Goal: Transaction & Acquisition: Purchase product/service

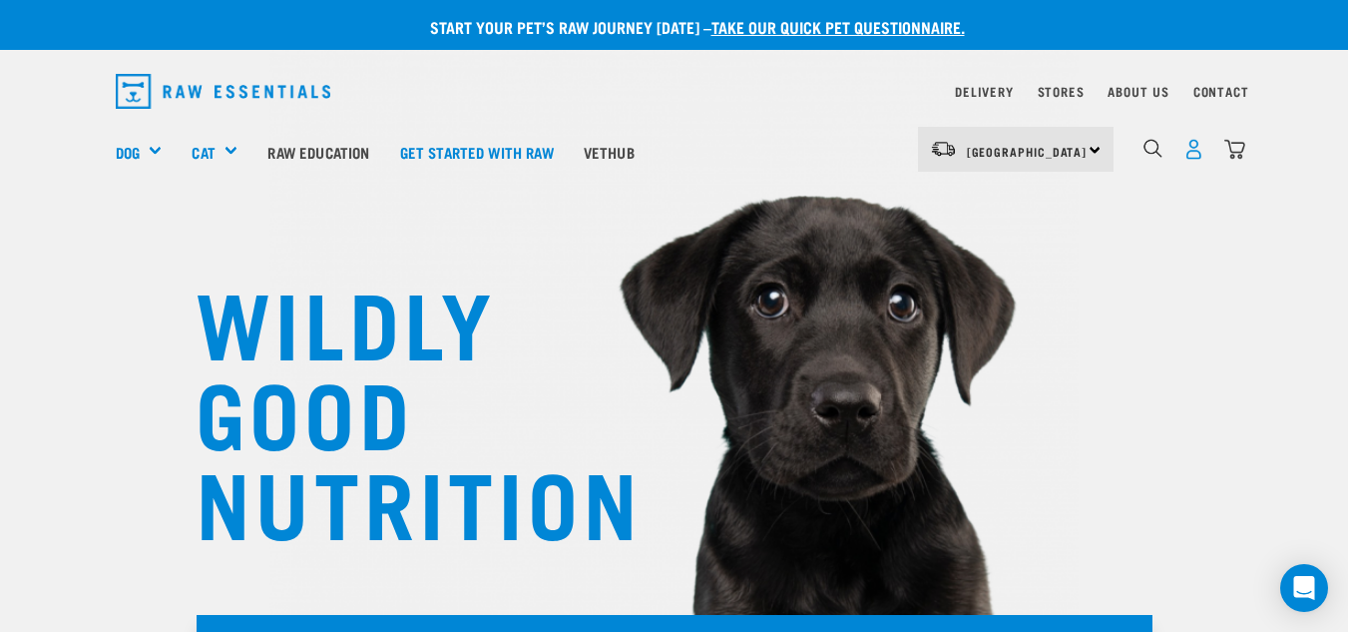
click at [1193, 152] on img "dropdown navigation" at bounding box center [1194, 149] width 21 height 21
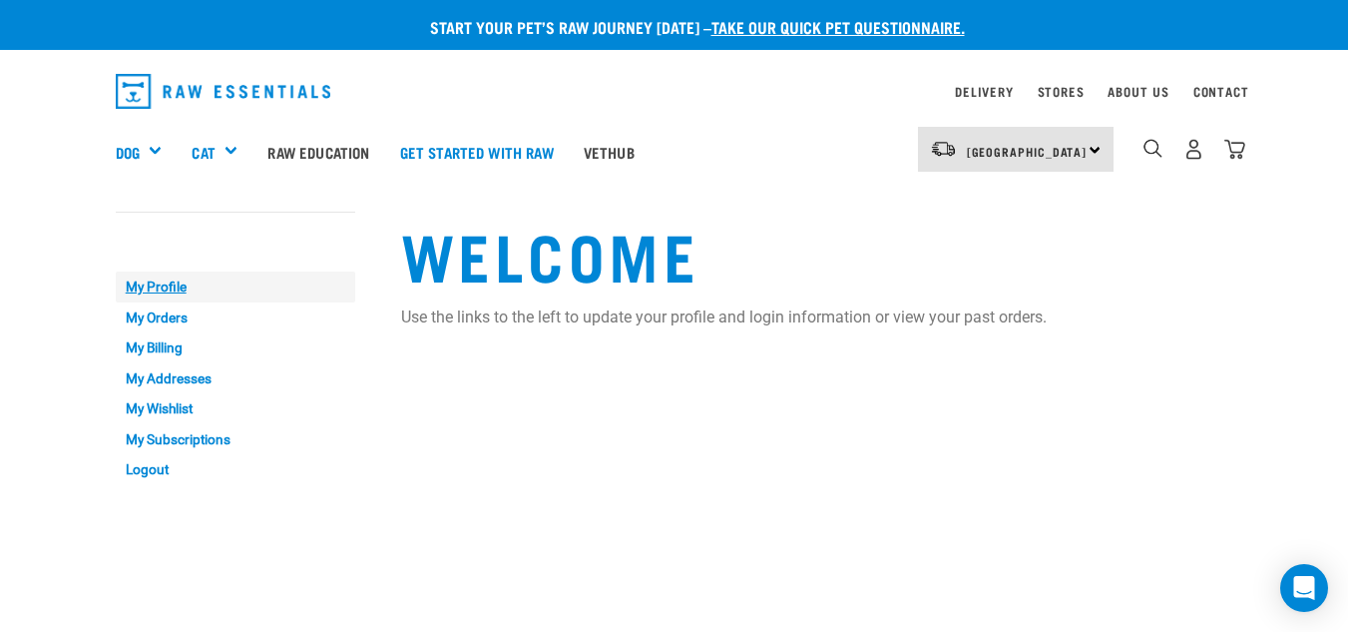
click at [148, 290] on link "My Profile" at bounding box center [236, 286] width 240 height 31
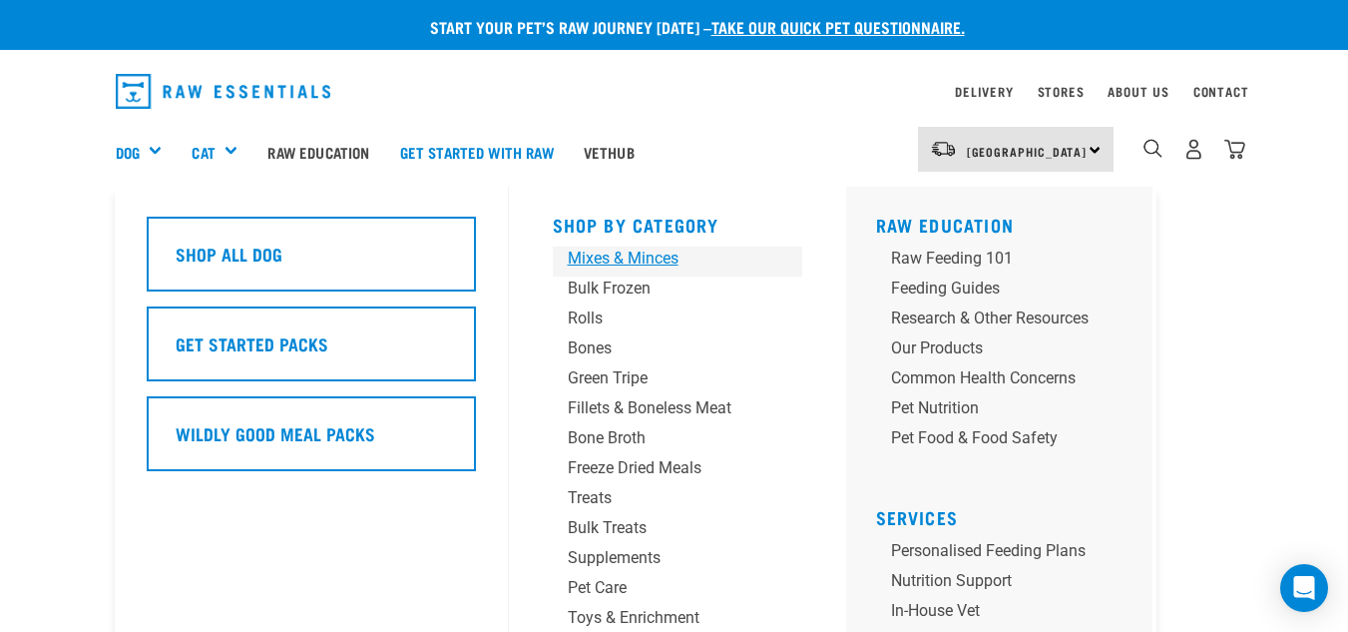
click at [621, 254] on div "Mixes & Minces" at bounding box center [661, 259] width 187 height 24
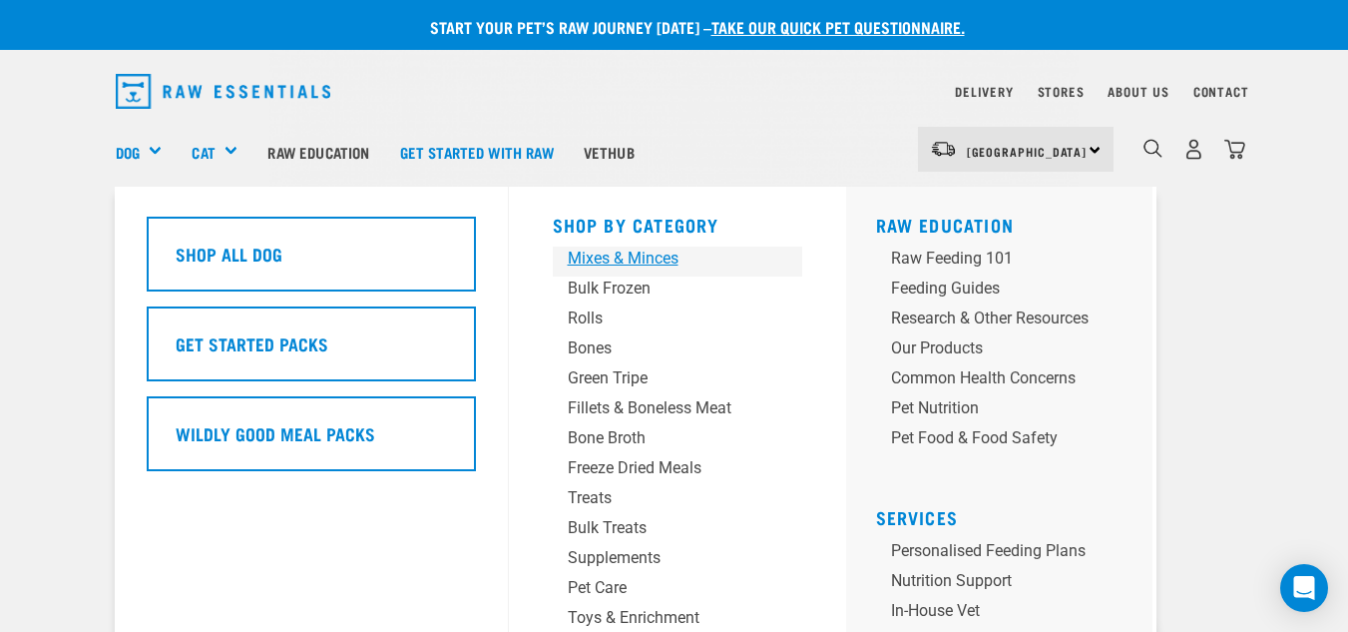
click at [635, 260] on div "Mixes & Minces" at bounding box center [661, 259] width 187 height 24
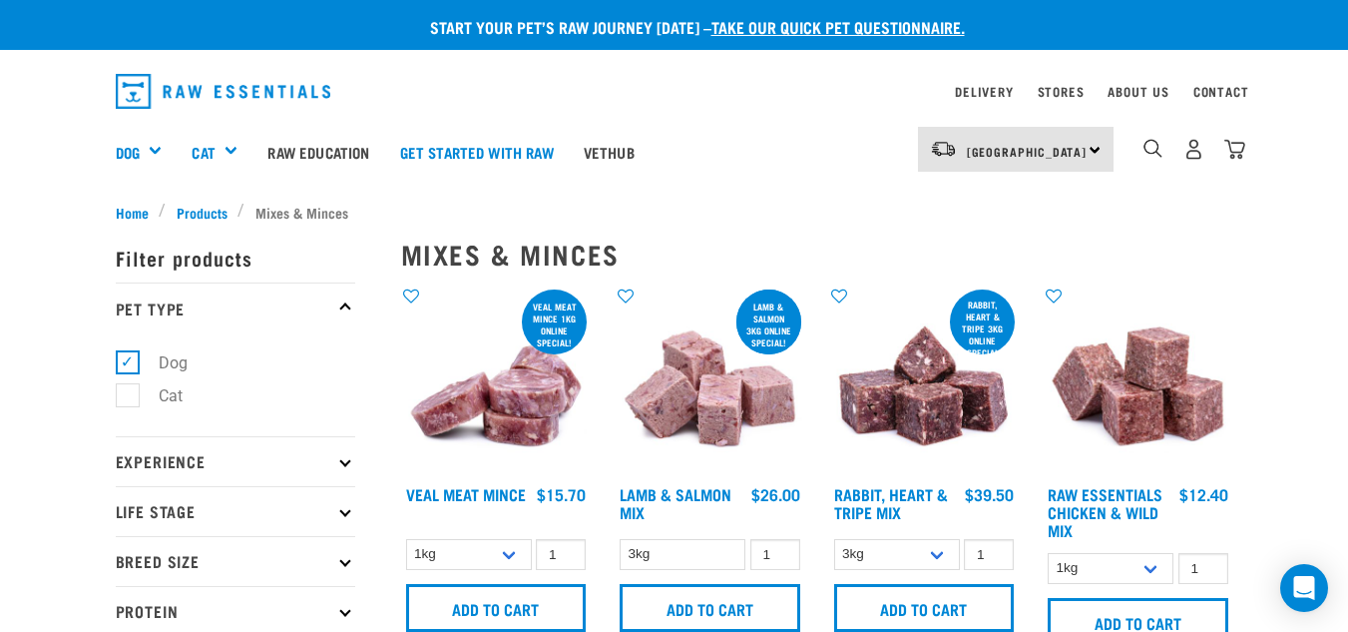
scroll to position [100, 0]
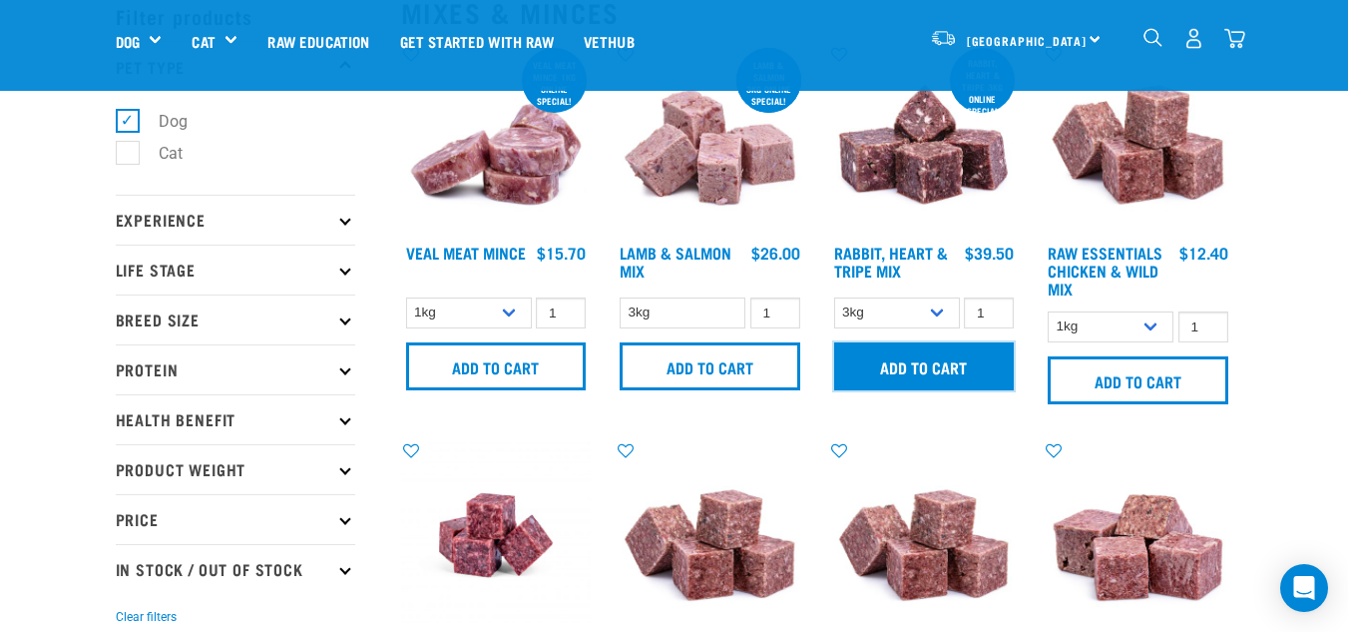
click at [926, 366] on input "Add to cart" at bounding box center [924, 366] width 181 height 48
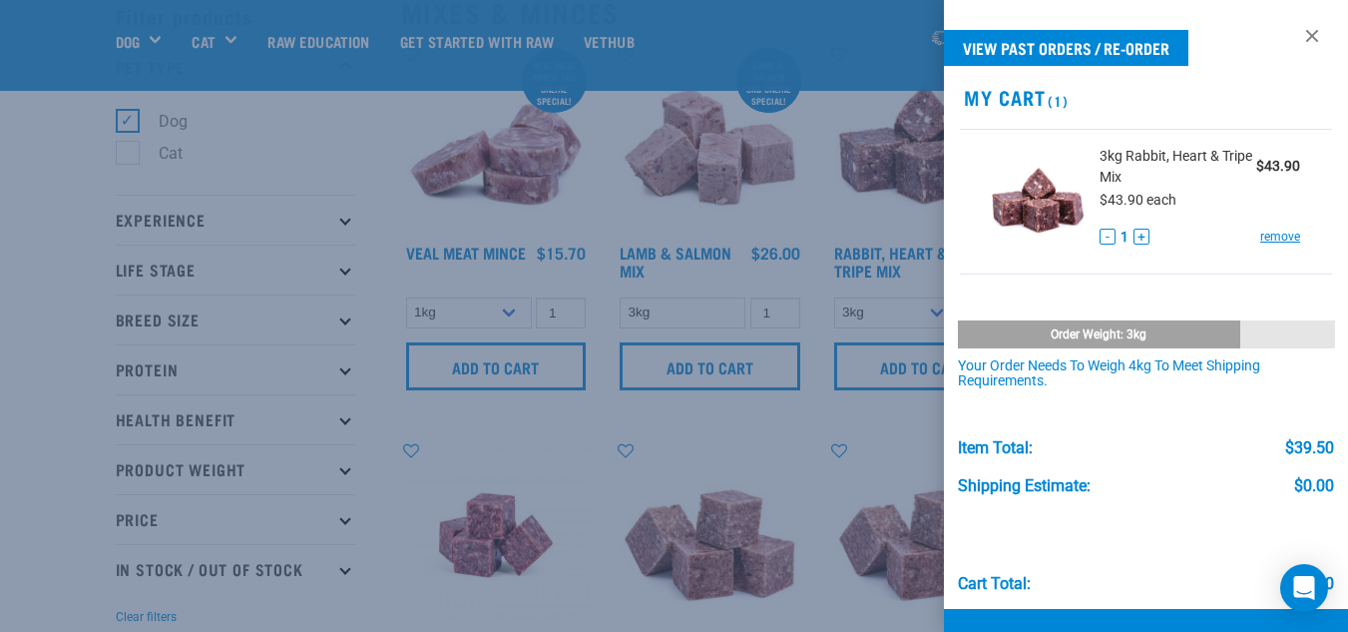
click at [879, 446] on div at bounding box center [674, 316] width 1348 height 632
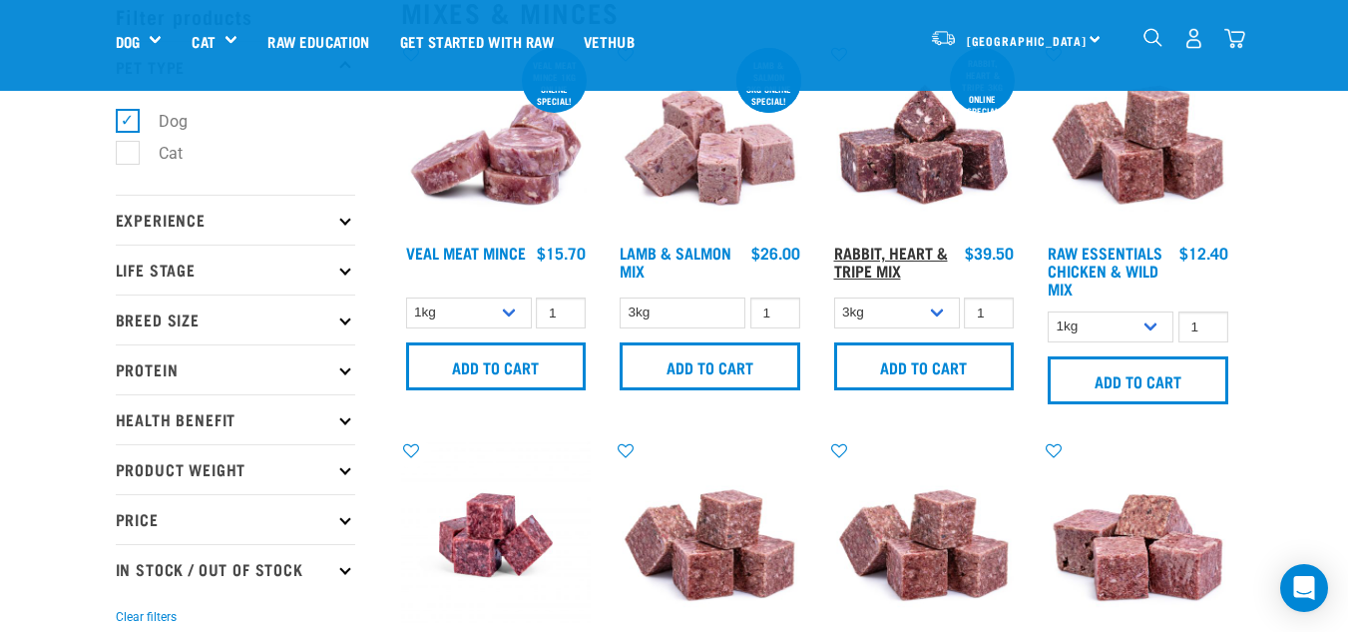
click at [877, 251] on link "Rabbit, Heart & Tripe Mix" at bounding box center [891, 261] width 114 height 27
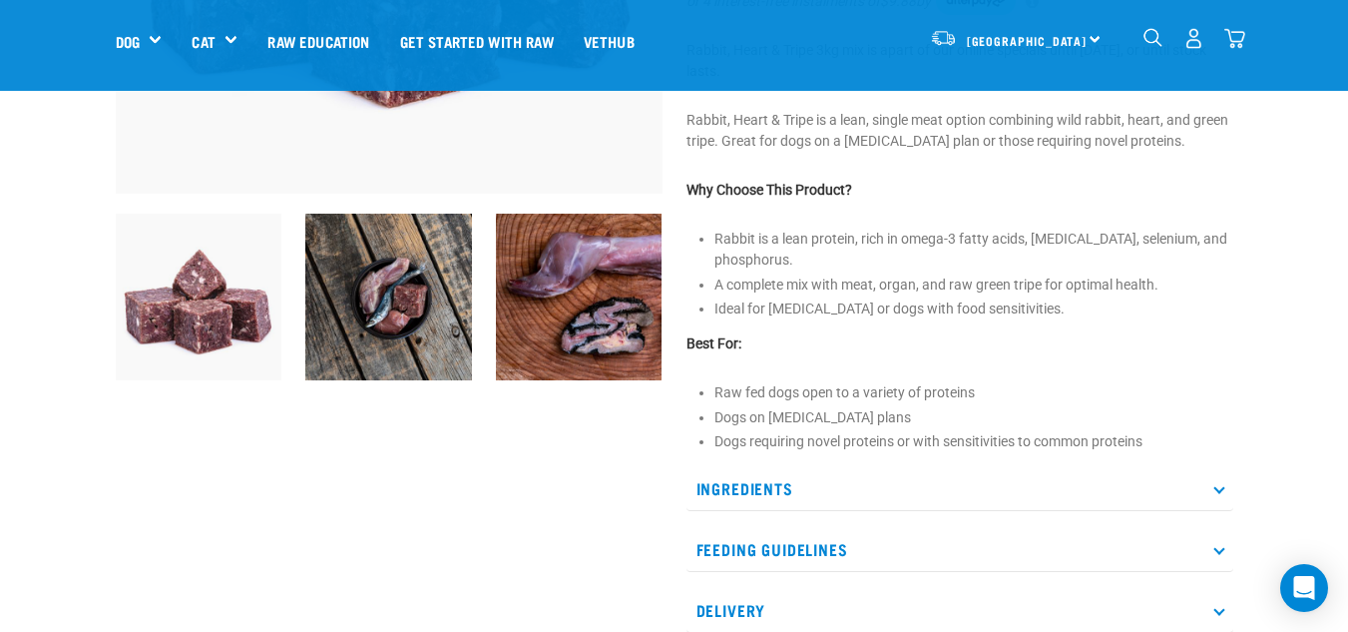
scroll to position [599, 0]
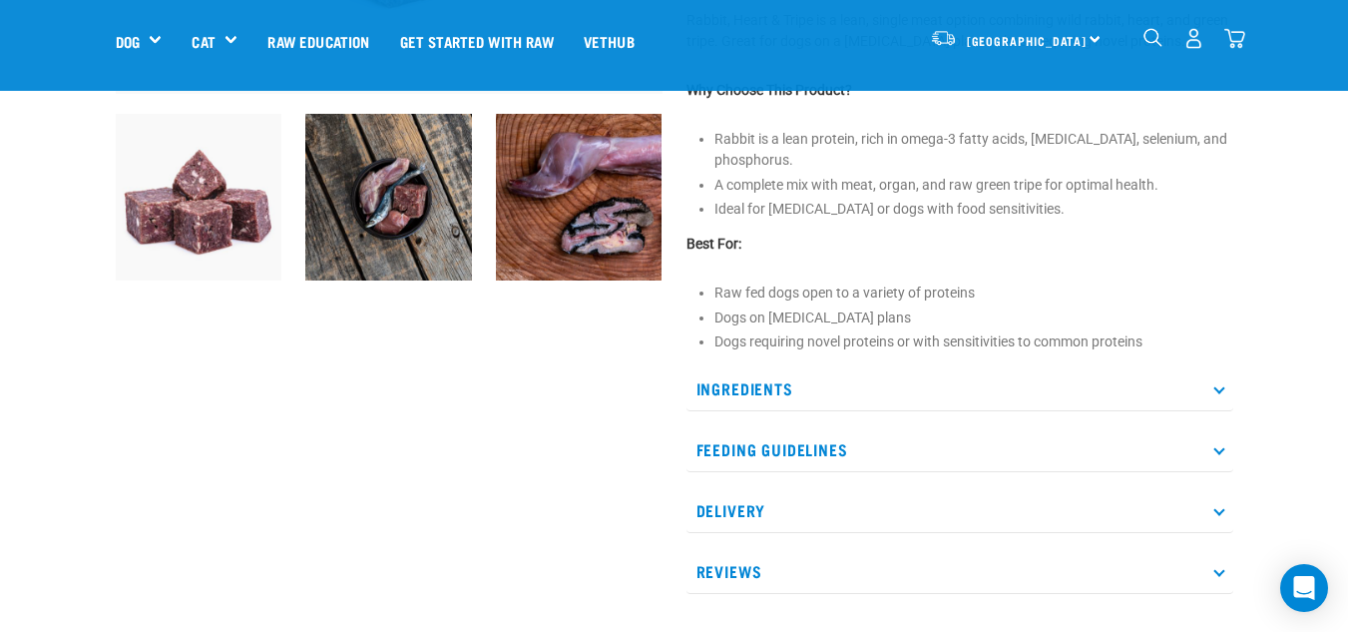
click at [752, 384] on p "Ingredients" at bounding box center [960, 388] width 547 height 45
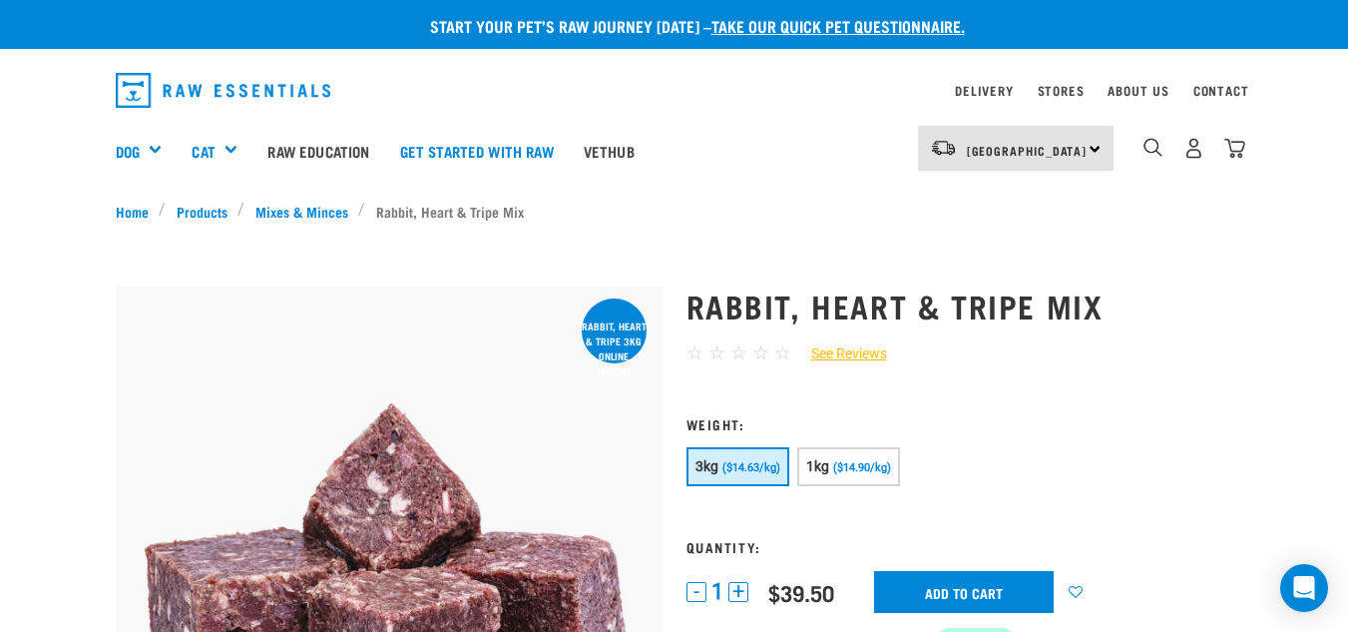
scroll to position [0, 0]
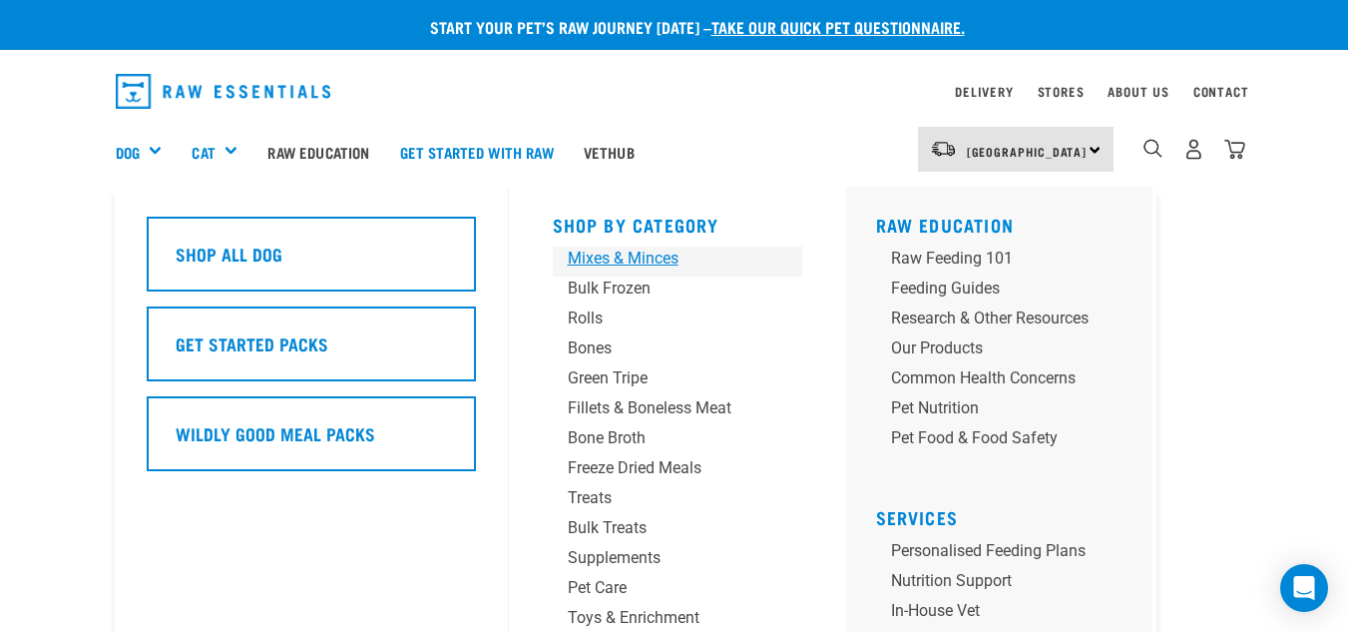
click at [660, 258] on div "Mixes & Minces" at bounding box center [661, 259] width 187 height 24
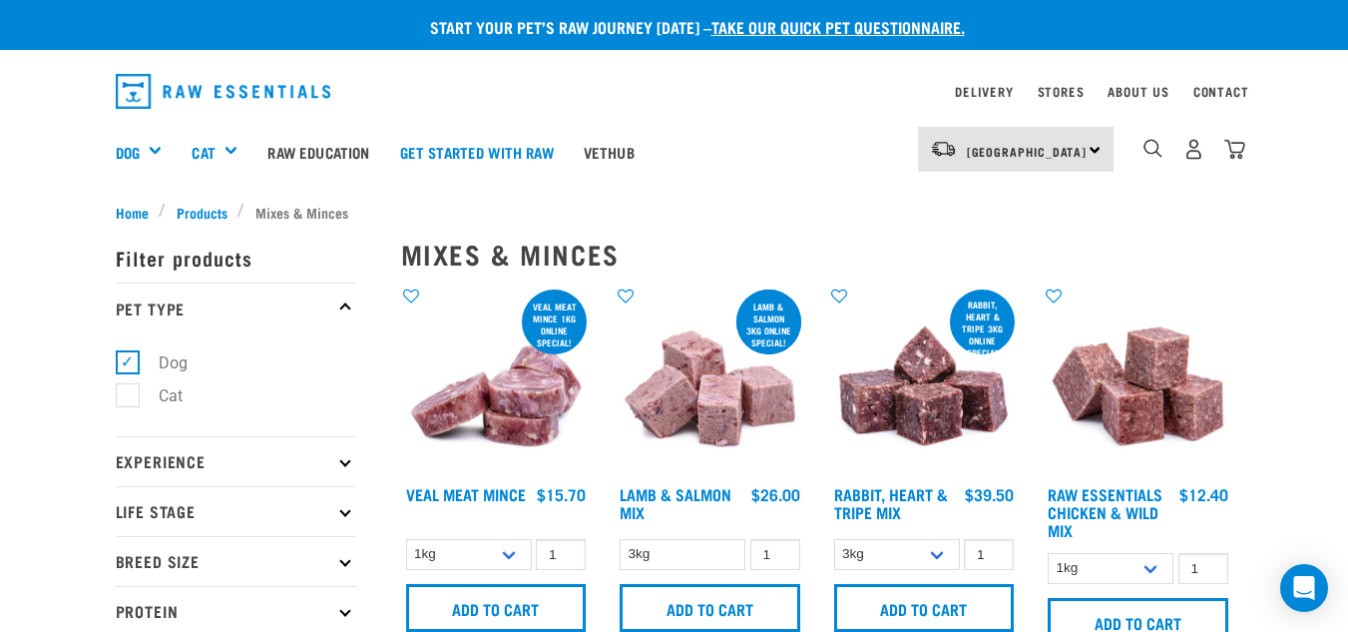
scroll to position [100, 0]
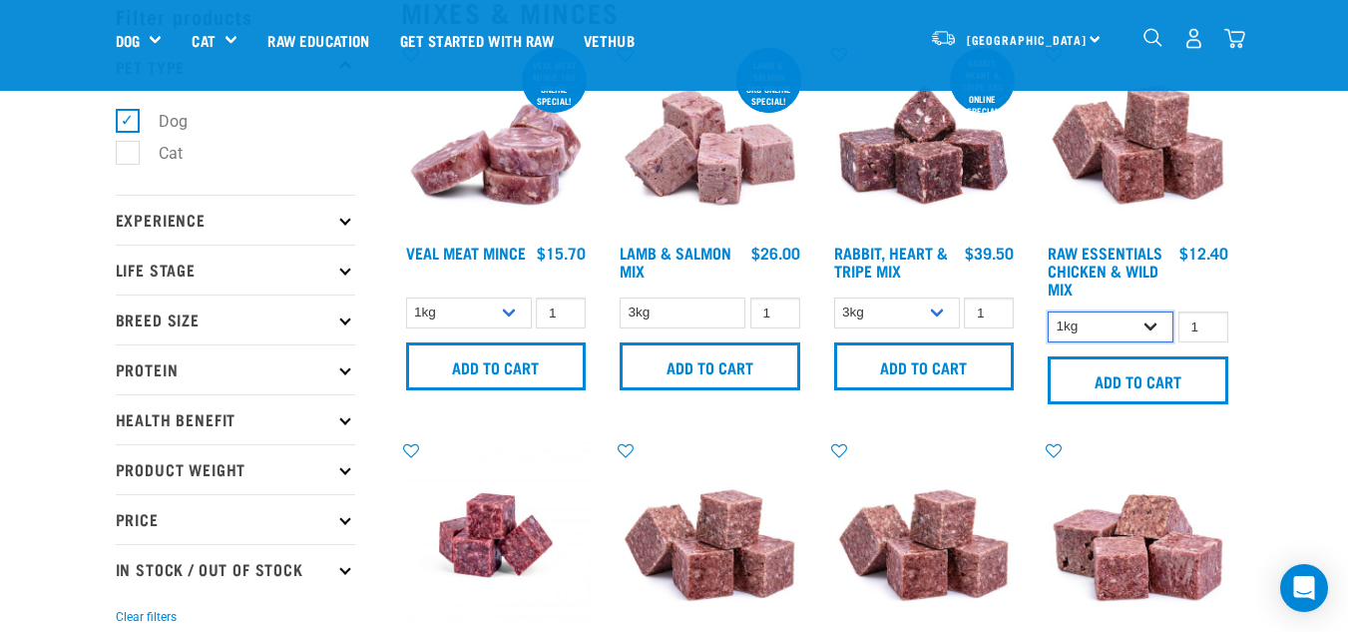
click at [1153, 333] on select "1kg 3kg Bulk (20kg)" at bounding box center [1111, 326] width 126 height 31
select select "709"
click at [1048, 311] on select "1kg 3kg Bulk (20kg)" at bounding box center [1111, 326] width 126 height 31
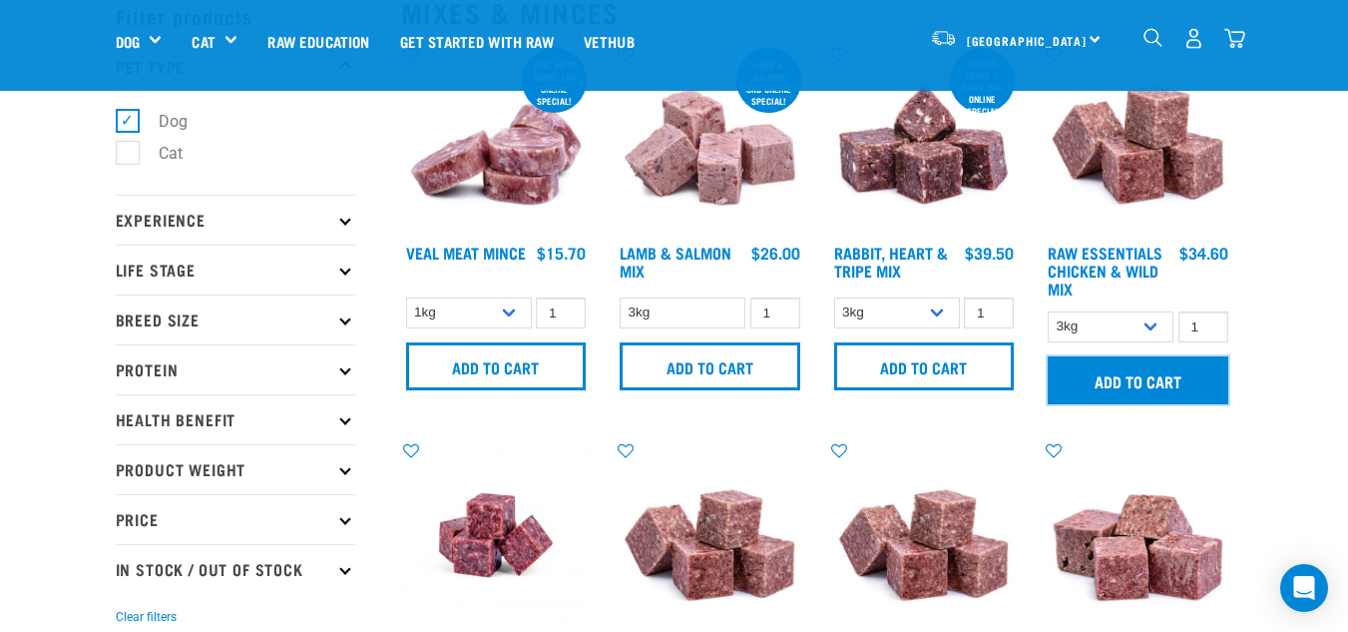
click at [1134, 390] on input "Add to cart" at bounding box center [1138, 380] width 181 height 48
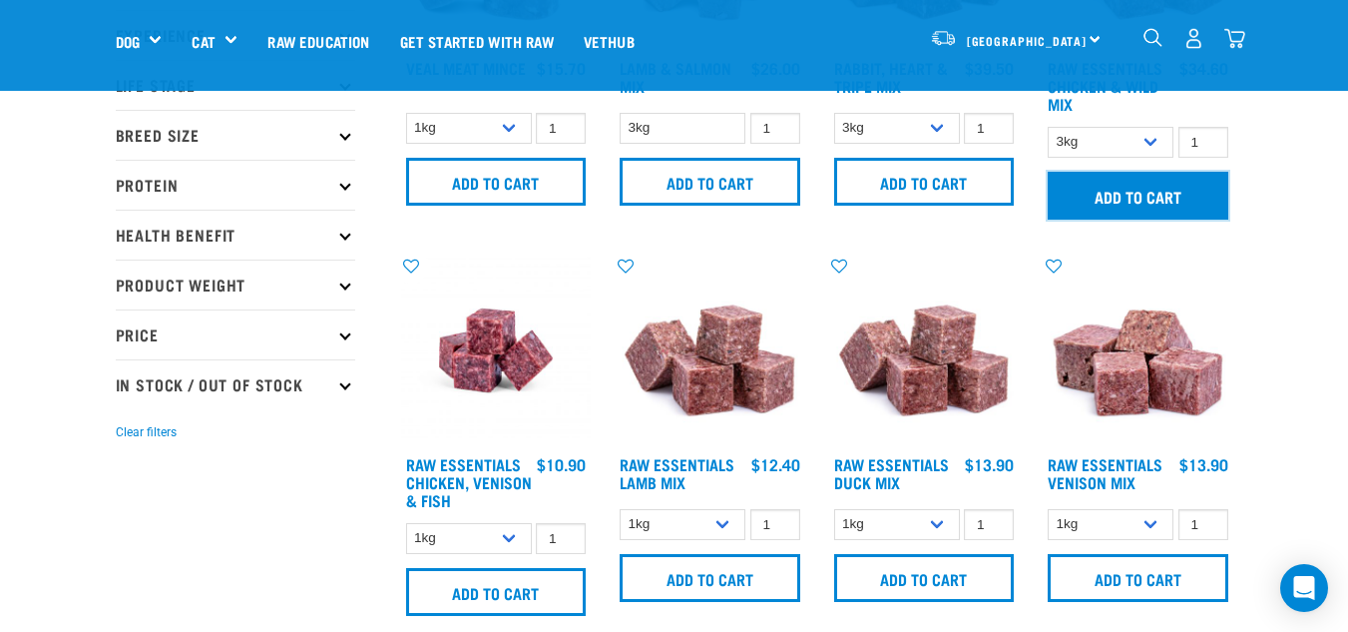
scroll to position [299, 0]
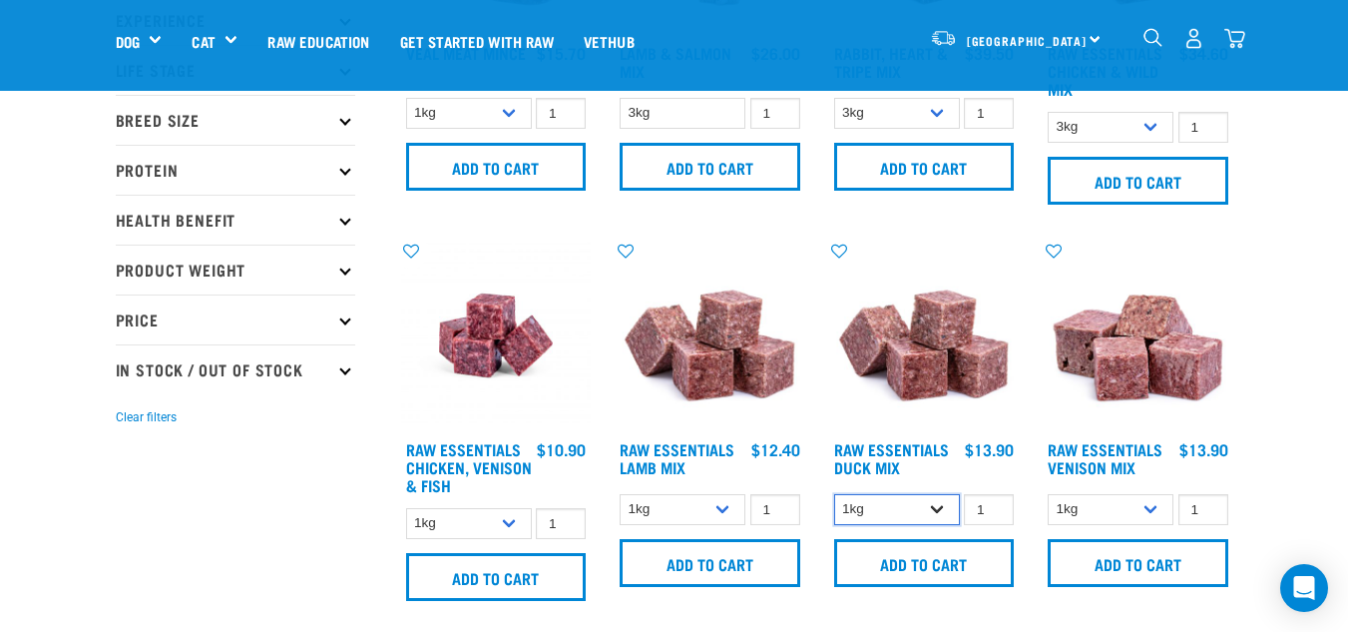
click at [937, 506] on select "1kg 3kg" at bounding box center [897, 509] width 126 height 31
select select "442098"
click at [834, 494] on select "1kg 3kg" at bounding box center [897, 509] width 126 height 31
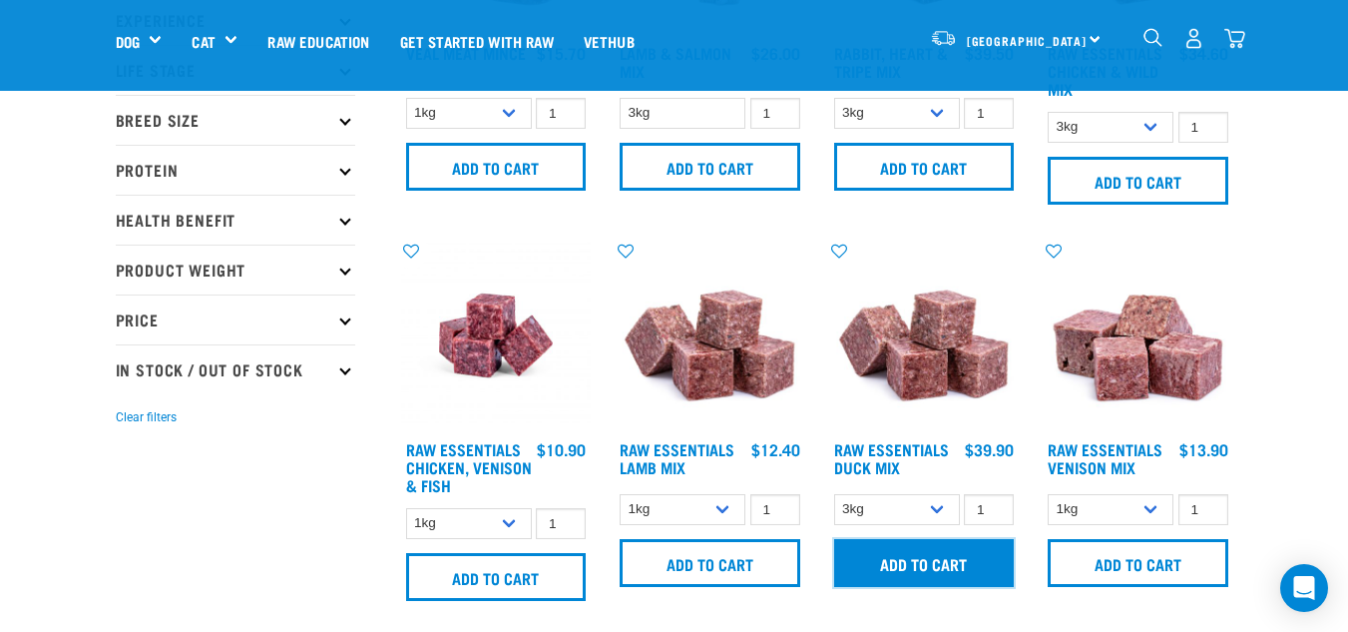
click at [894, 558] on input "Add to cart" at bounding box center [924, 563] width 181 height 48
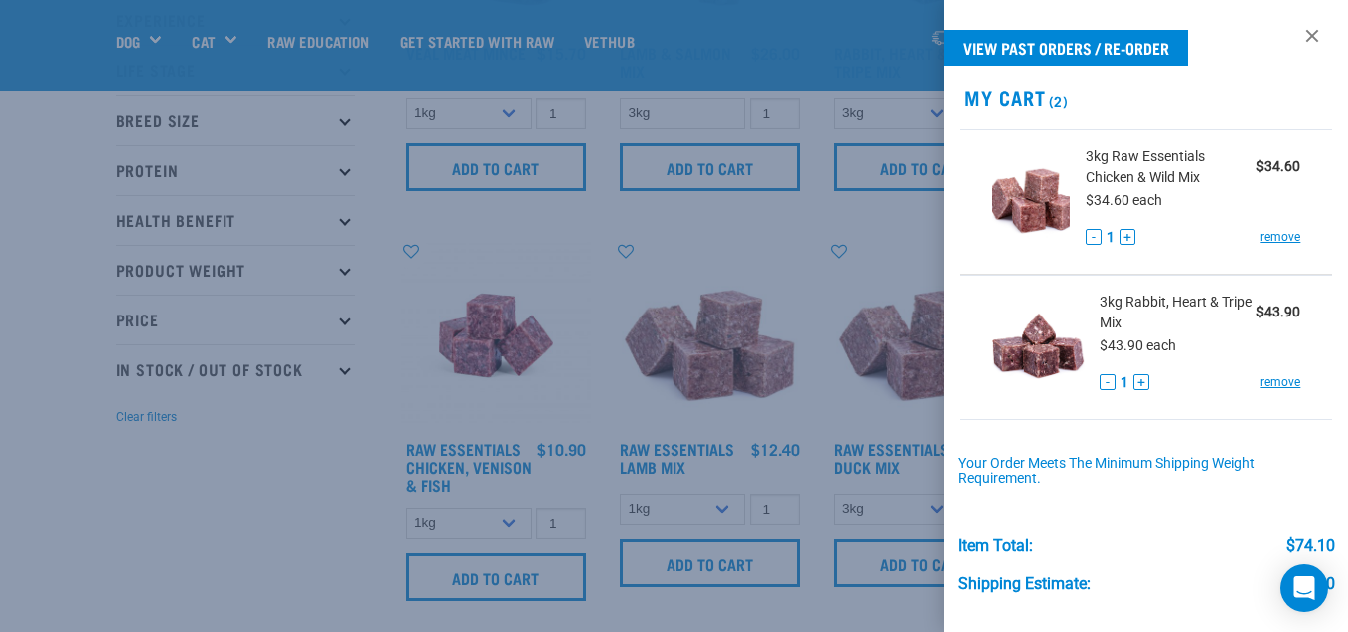
click at [920, 420] on div at bounding box center [674, 316] width 1348 height 632
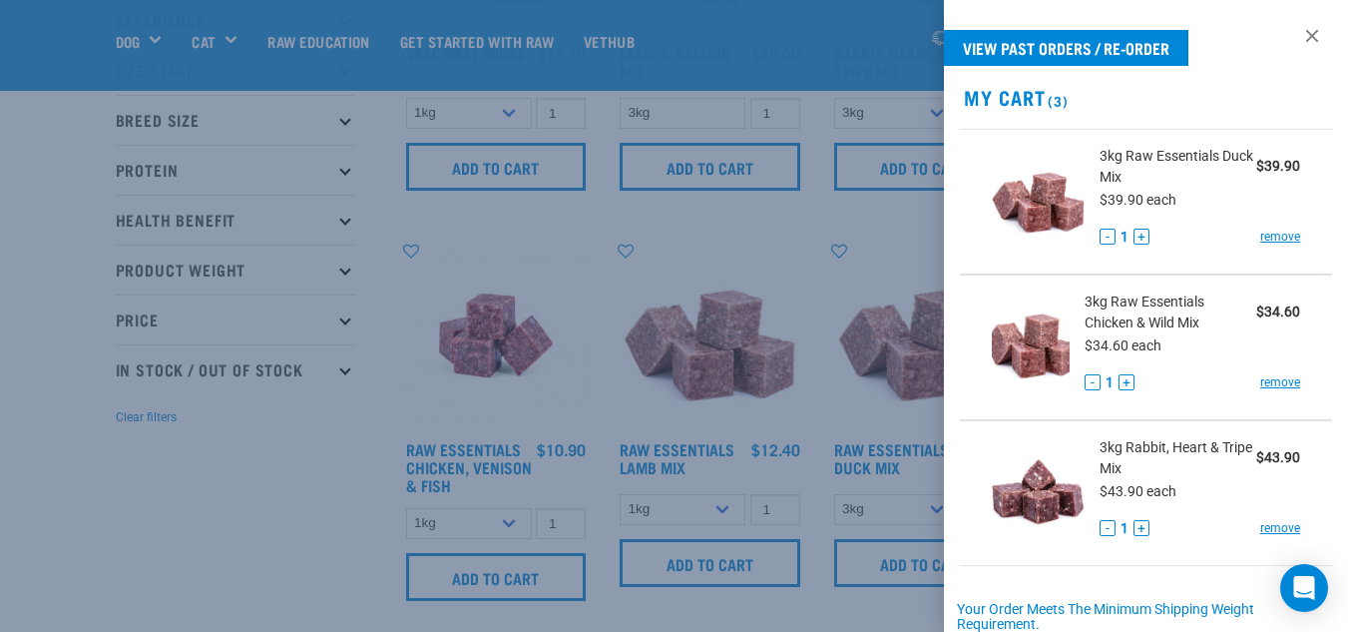
click at [814, 279] on div at bounding box center [674, 316] width 1348 height 632
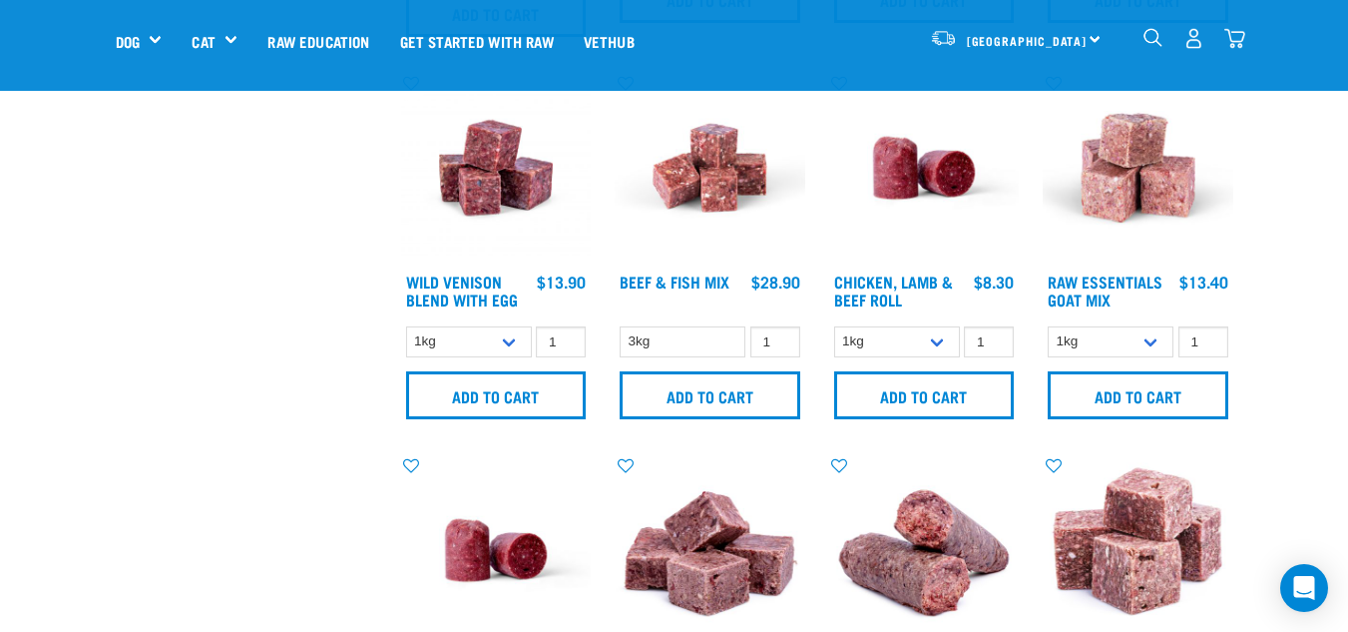
scroll to position [898, 0]
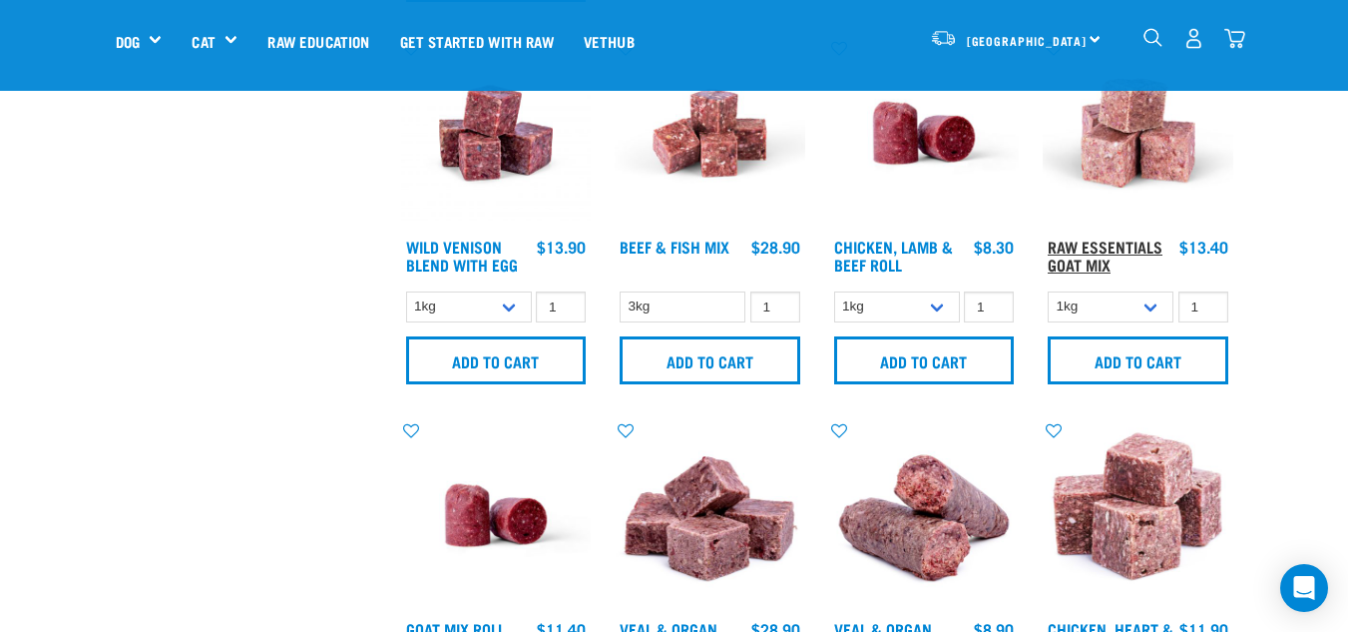
click at [1100, 247] on link "Raw Essentials Goat Mix" at bounding box center [1105, 255] width 115 height 27
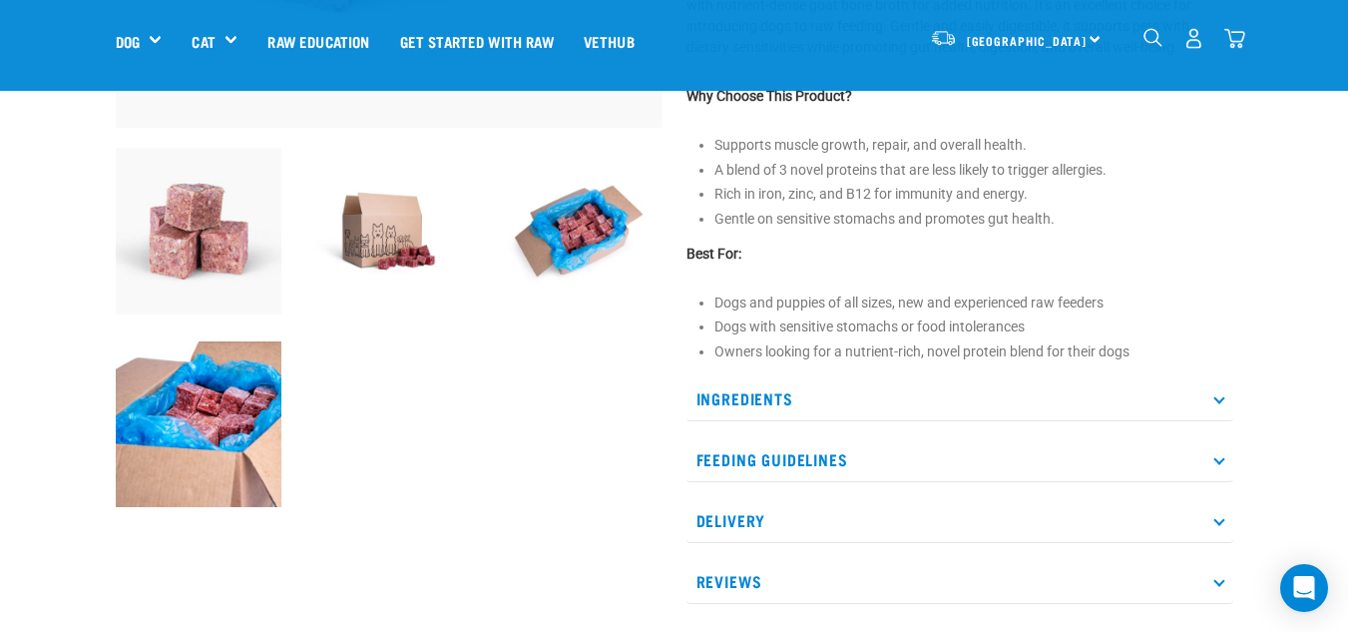
scroll to position [599, 0]
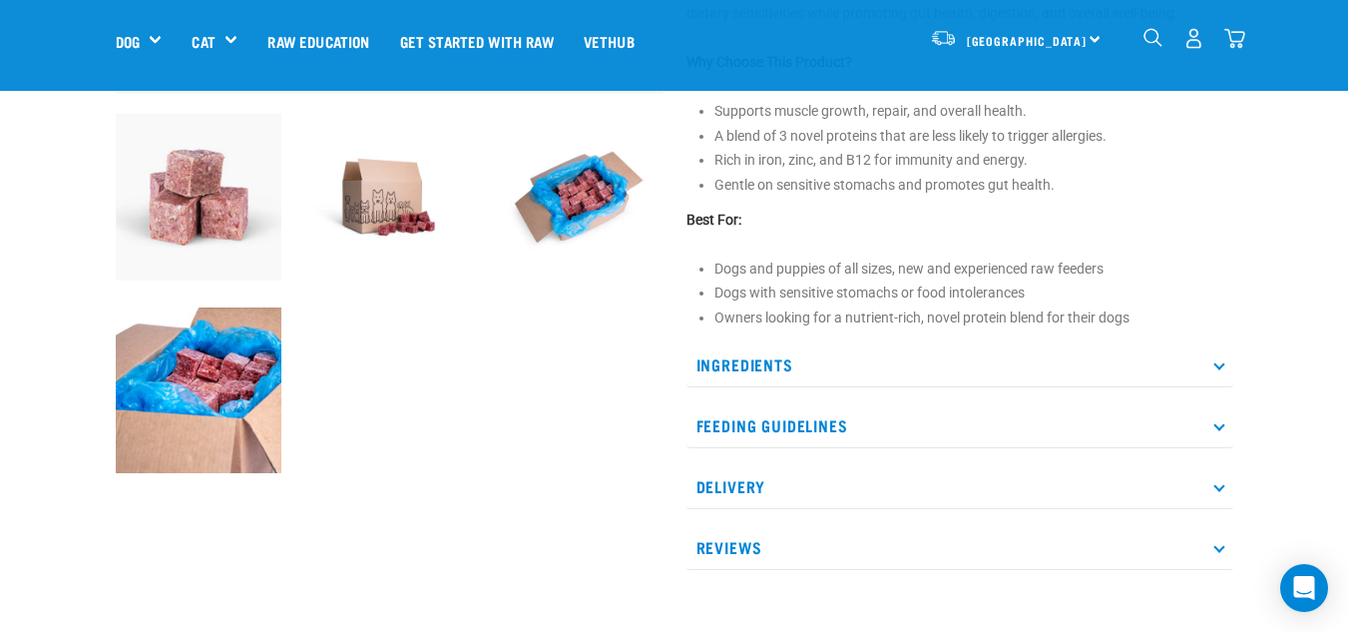
click at [740, 366] on p "Ingredients" at bounding box center [960, 364] width 547 height 45
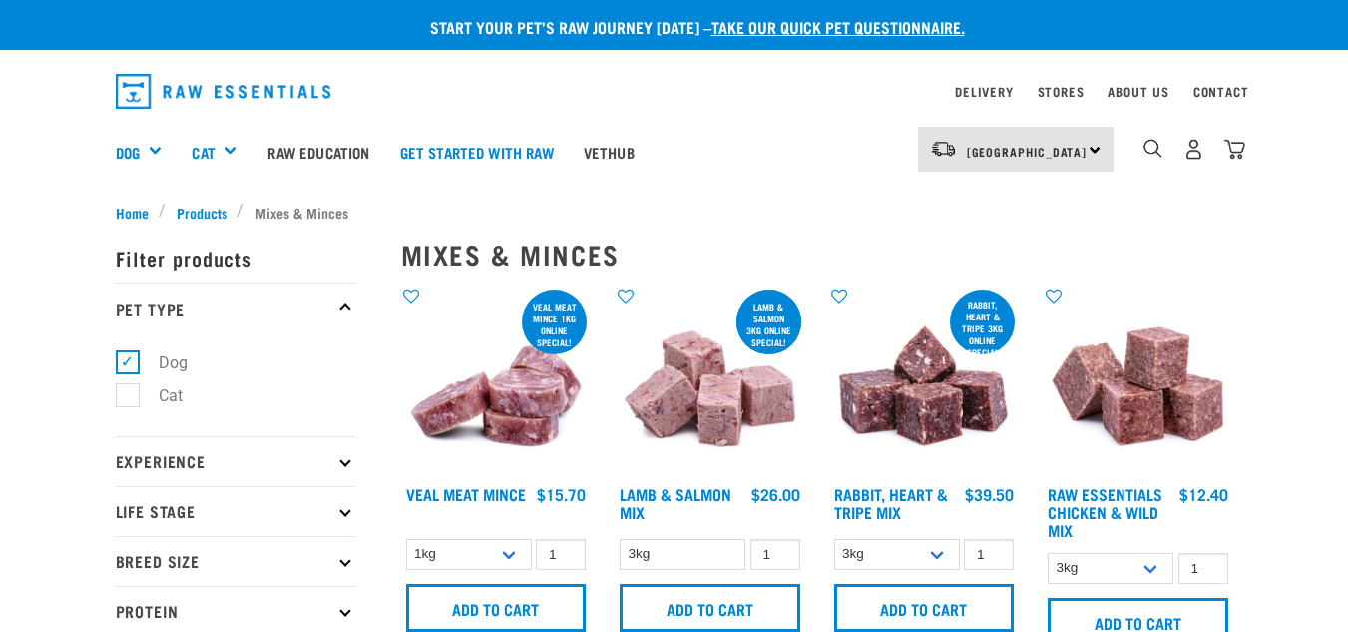
select select "709"
select select "442098"
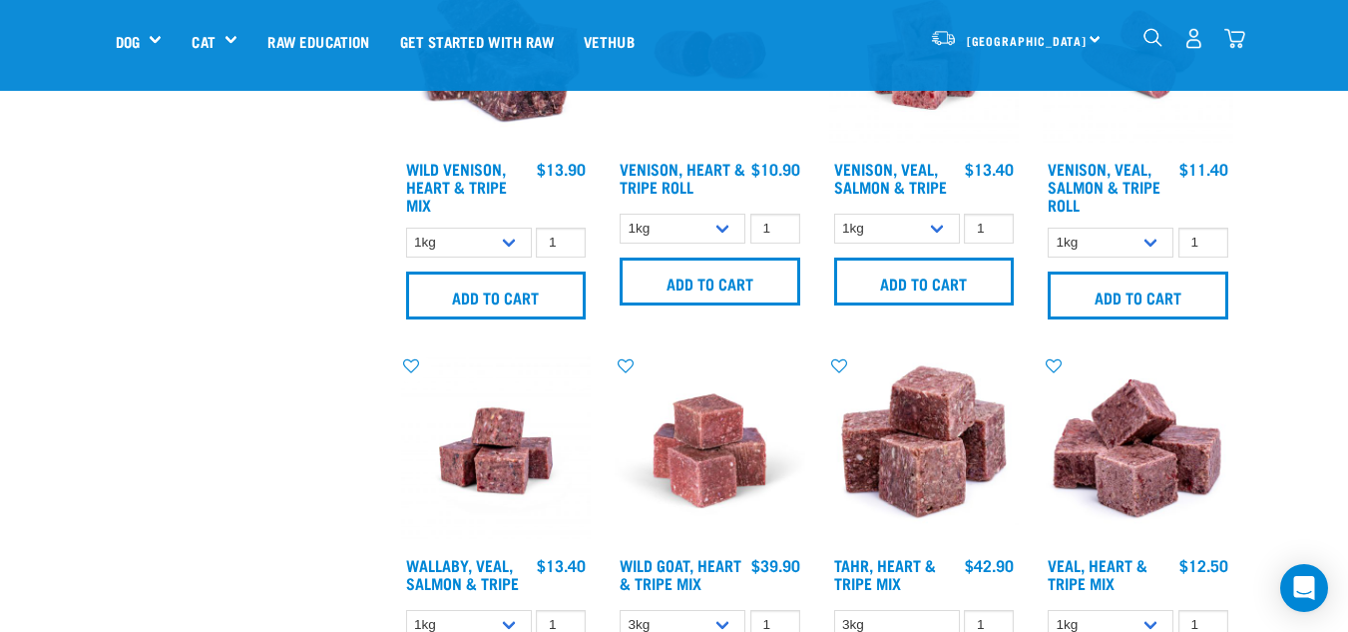
scroll to position [2238, 0]
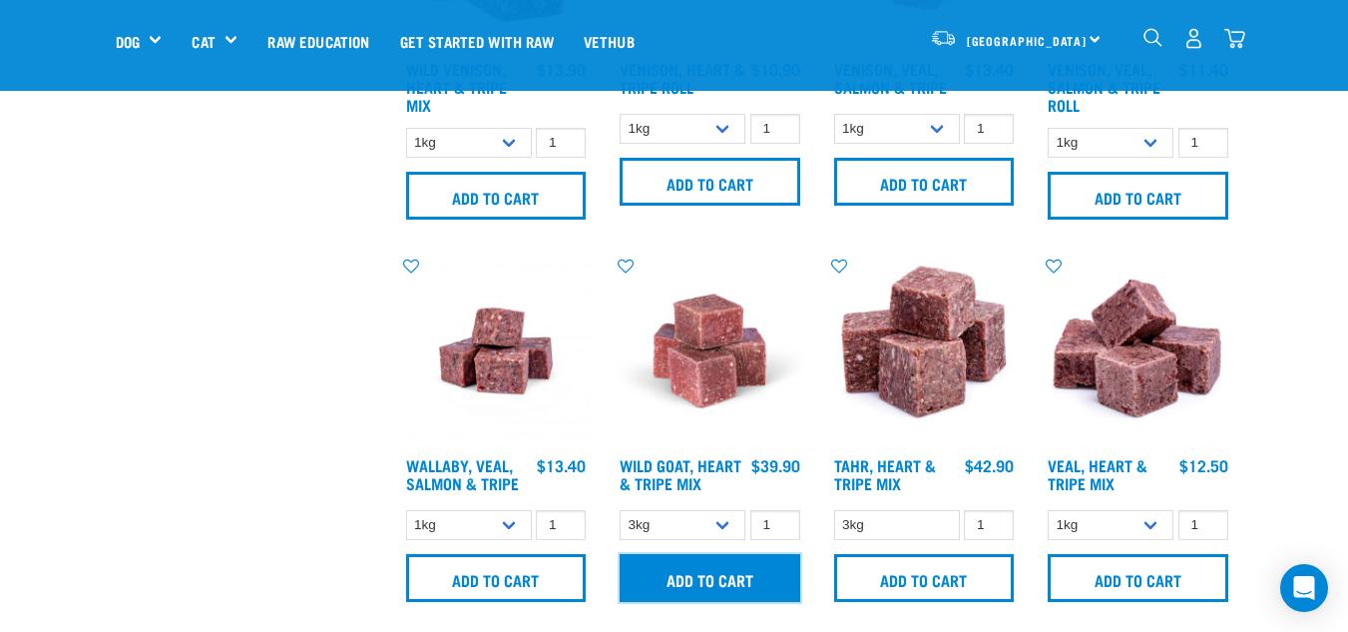
click at [702, 575] on input "Add to cart" at bounding box center [710, 578] width 181 height 48
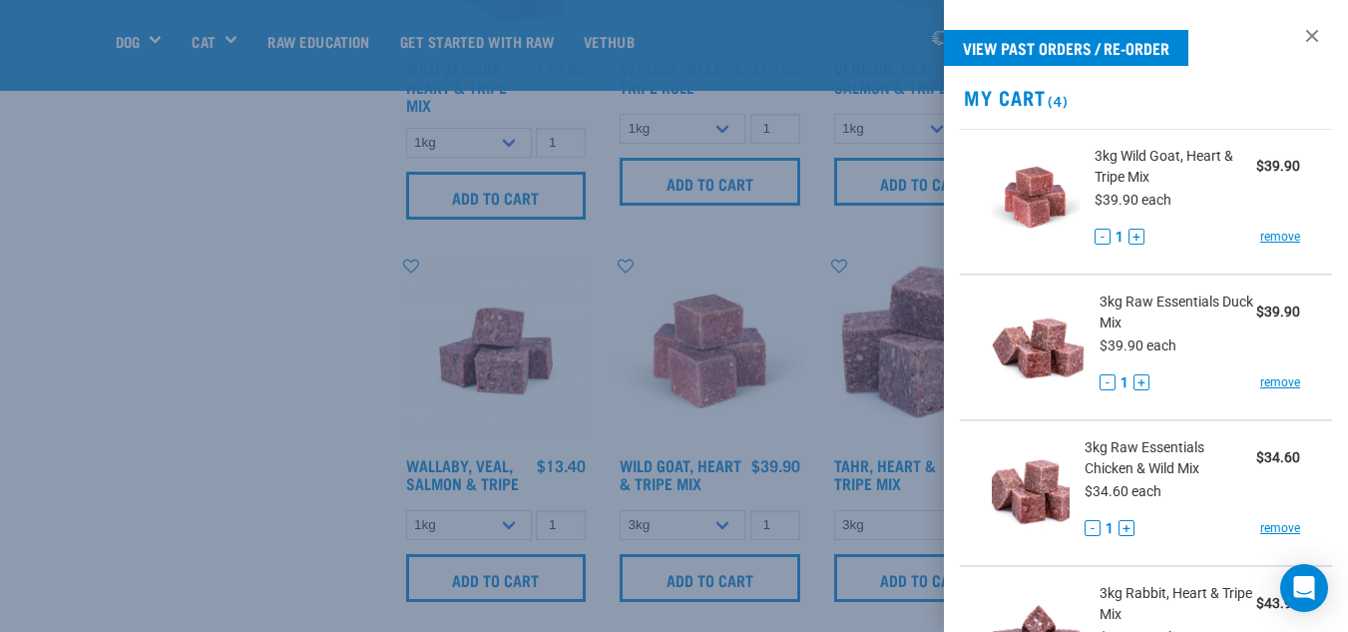
click at [166, 290] on div at bounding box center [674, 316] width 1348 height 632
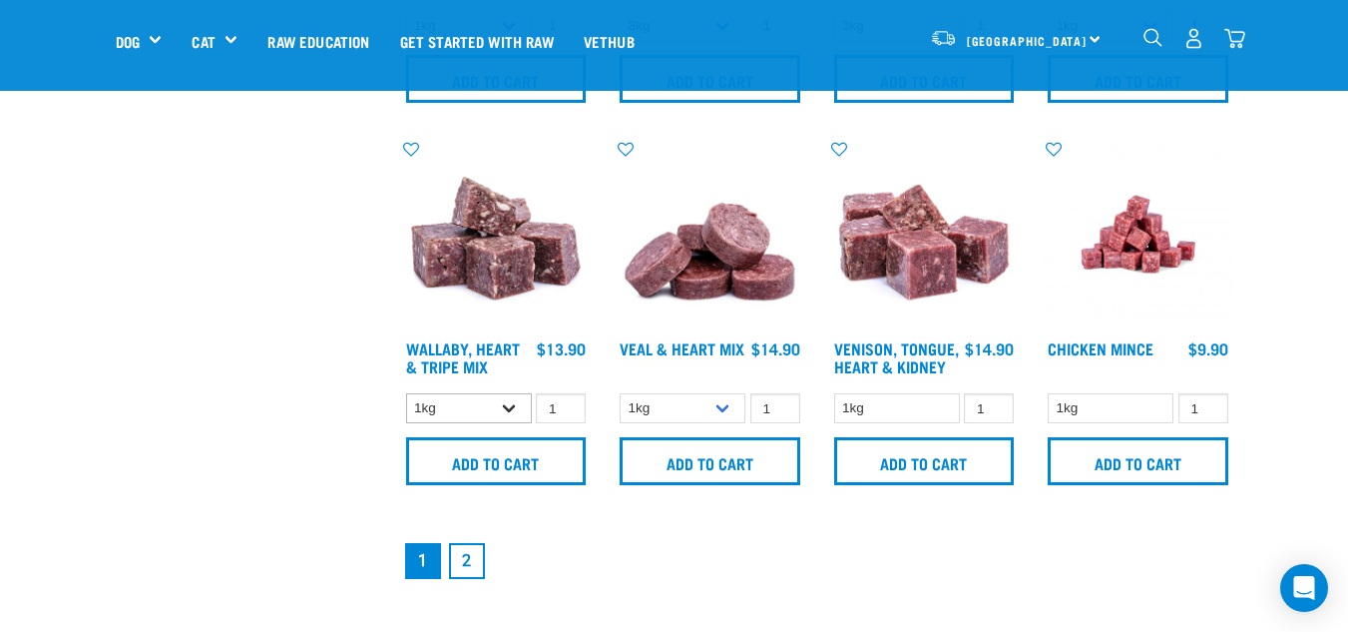
scroll to position [2836, 0]
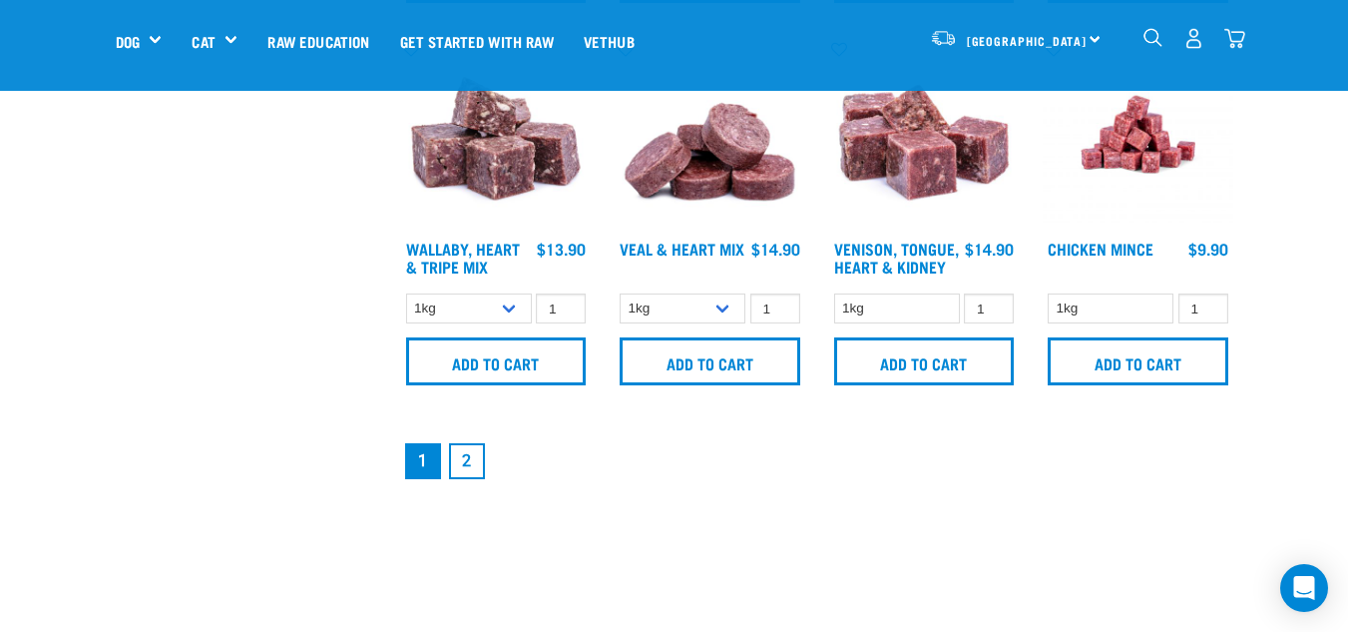
click at [460, 461] on link "2" at bounding box center [467, 461] width 36 height 36
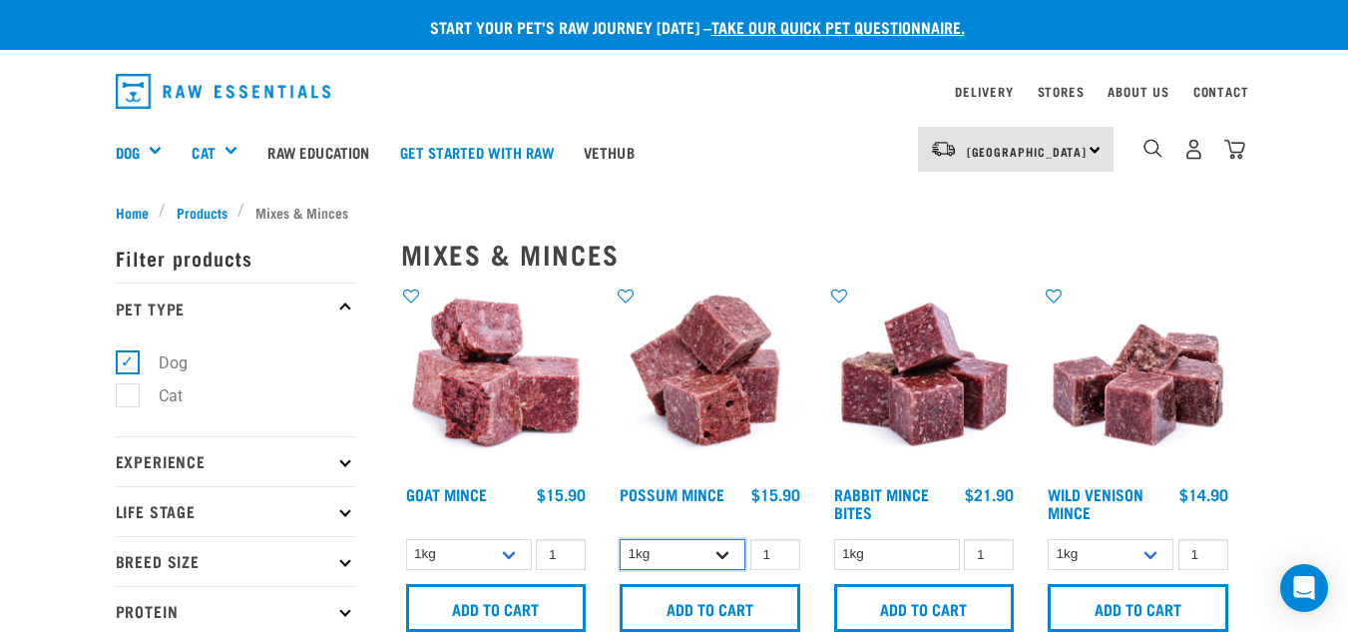
click at [721, 561] on select "1kg 3kg" at bounding box center [683, 554] width 126 height 31
select select "457"
click at [620, 539] on select "1kg 3kg" at bounding box center [683, 554] width 126 height 31
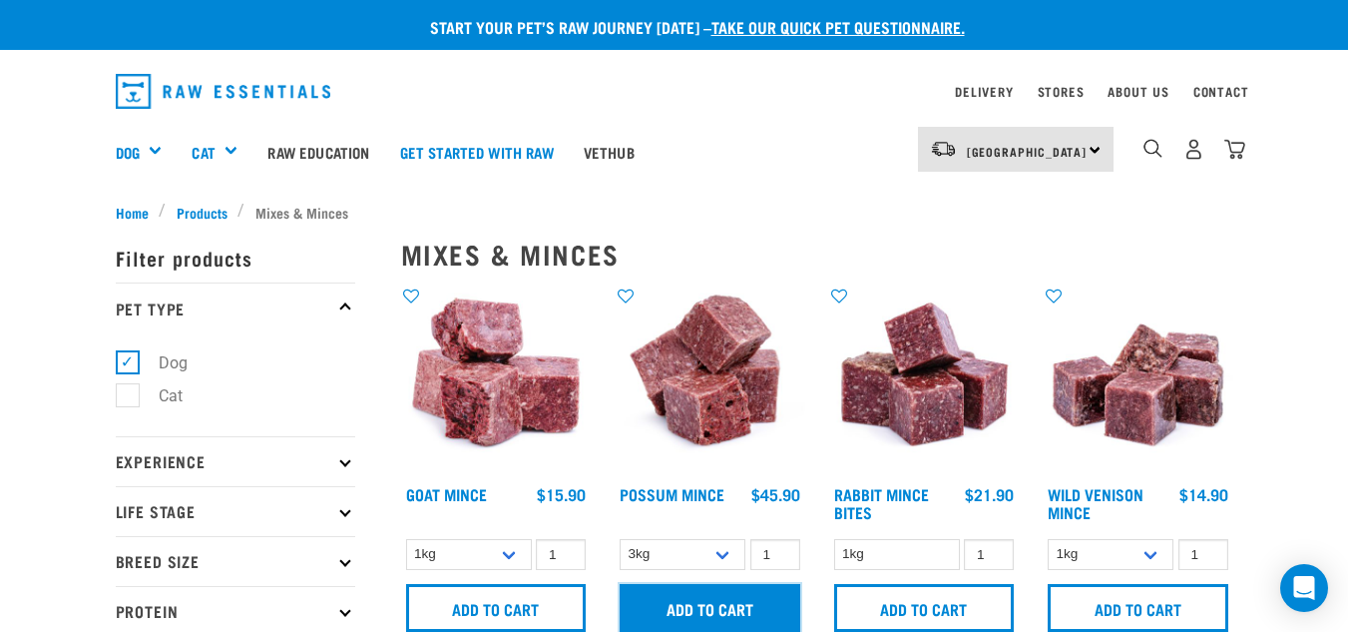
click at [716, 609] on input "Add to cart" at bounding box center [710, 608] width 181 height 48
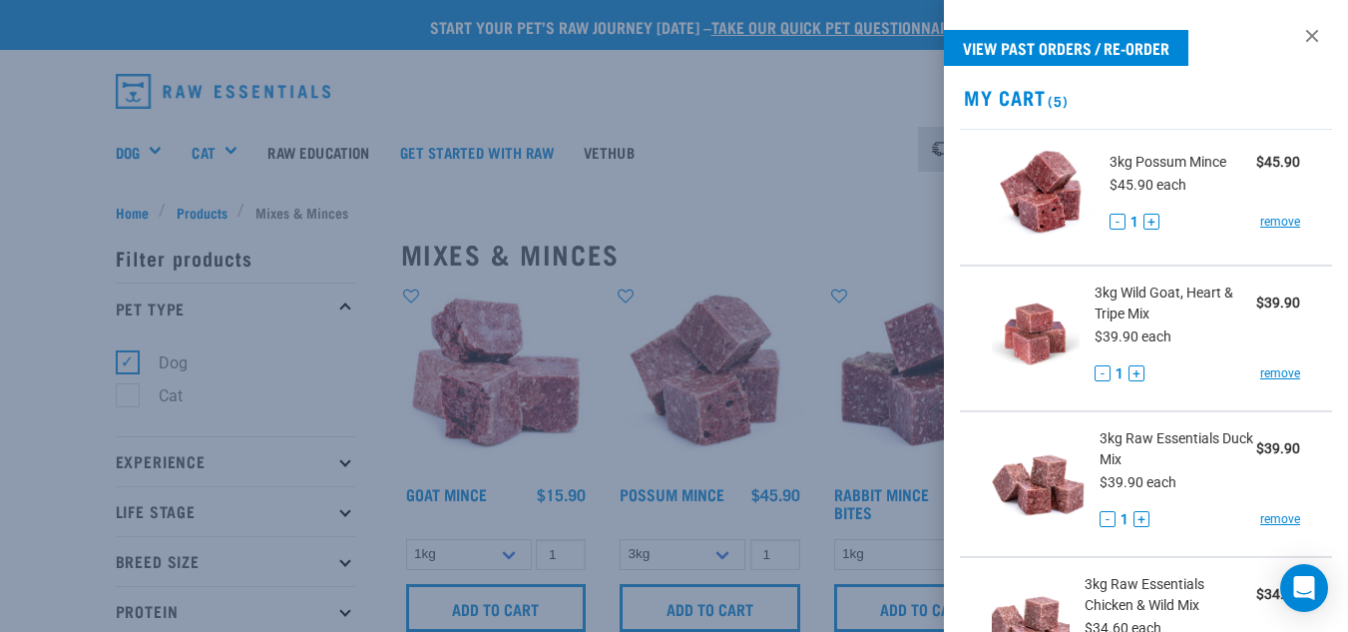
click at [793, 217] on div at bounding box center [674, 316] width 1348 height 632
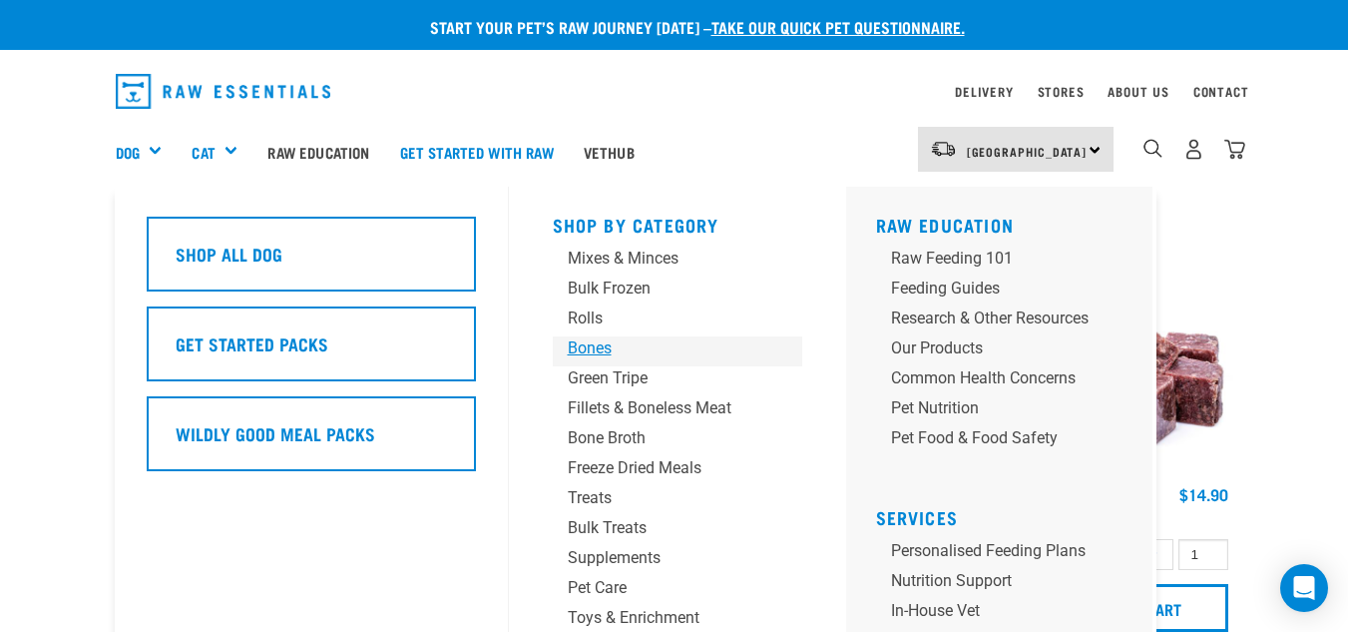
click at [597, 343] on div "Bones" at bounding box center [661, 348] width 187 height 24
click at [586, 345] on div "Bones" at bounding box center [661, 348] width 187 height 24
click at [606, 436] on div "Bone Broth" at bounding box center [661, 438] width 187 height 24
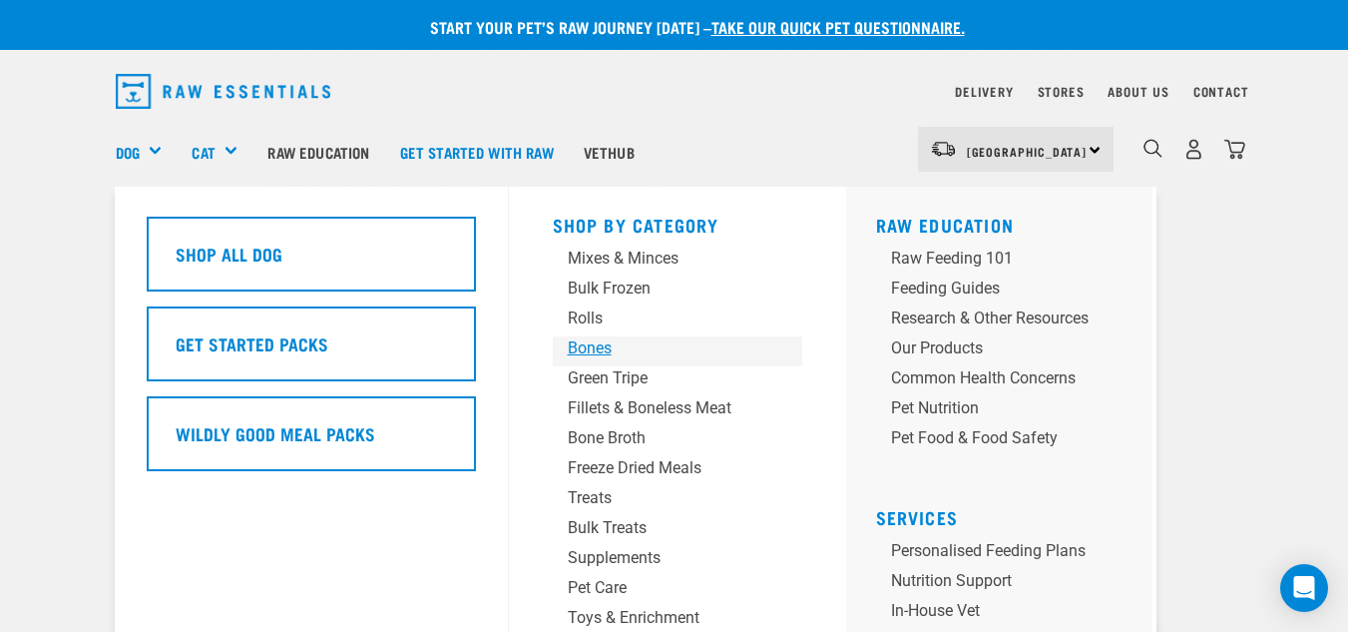
click at [593, 351] on div "Bones" at bounding box center [661, 348] width 187 height 24
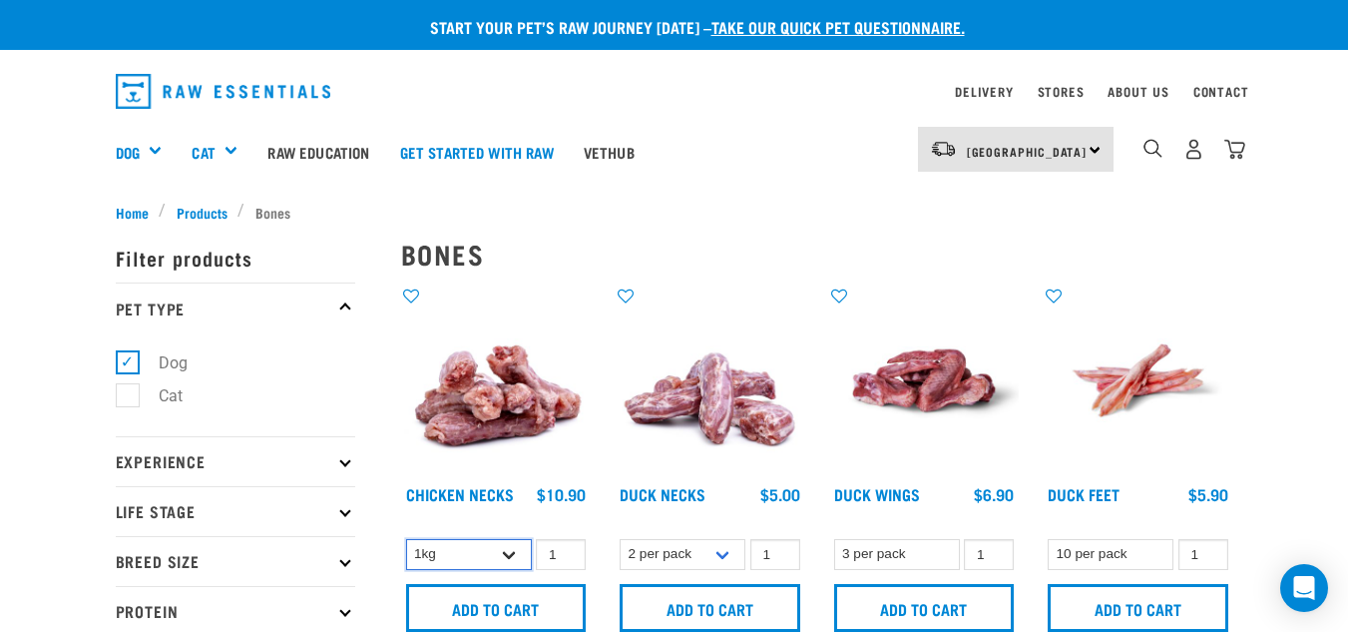
click at [510, 555] on select "1kg 2kg" at bounding box center [469, 554] width 126 height 31
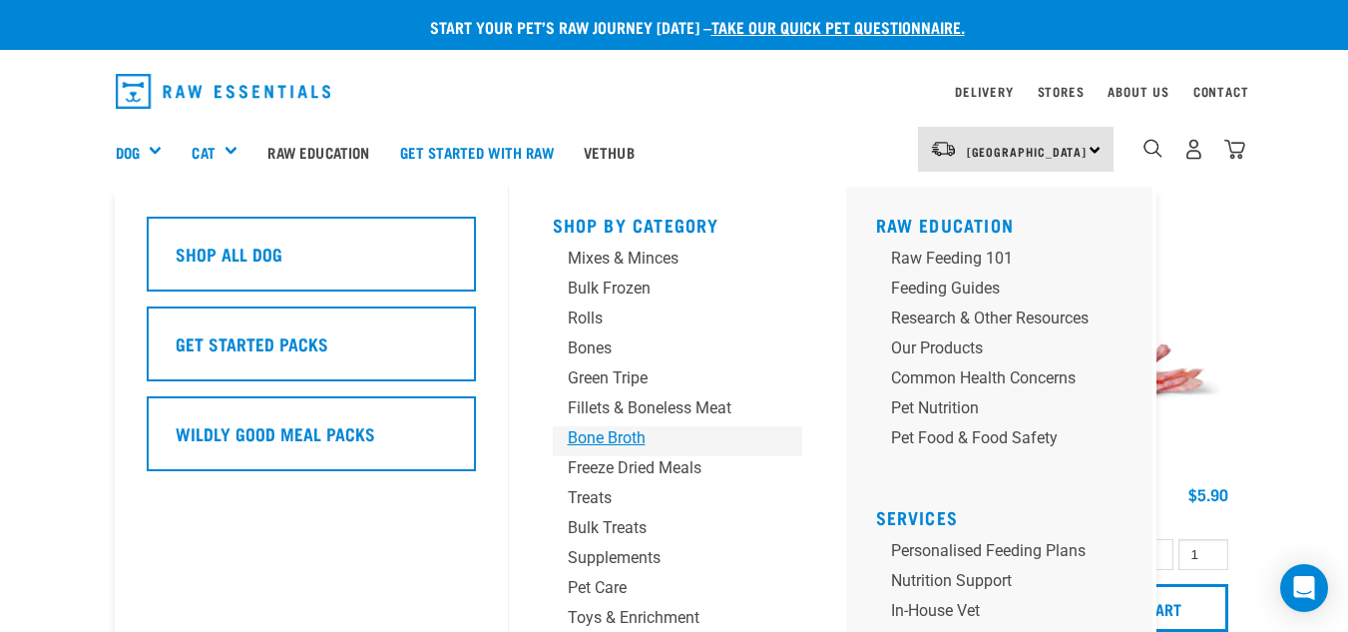
click at [615, 442] on div "Bone Broth" at bounding box center [661, 438] width 187 height 24
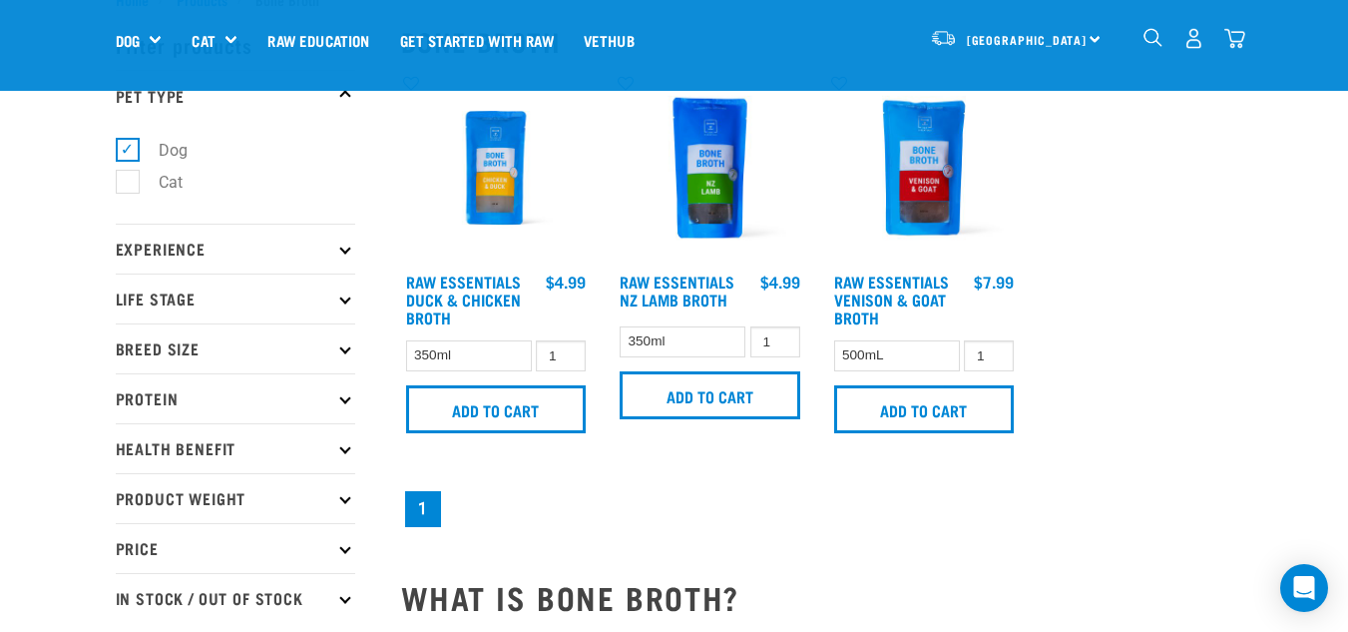
scroll to position [100, 0]
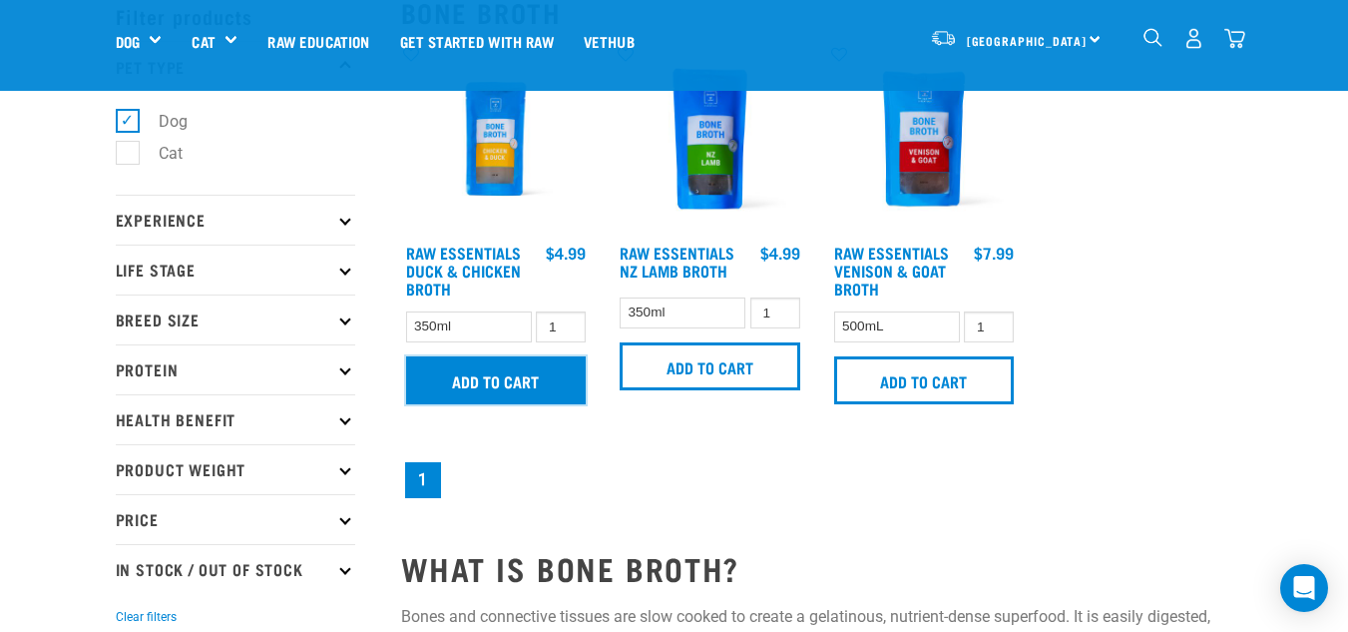
click at [499, 379] on input "Add to cart" at bounding box center [496, 380] width 181 height 48
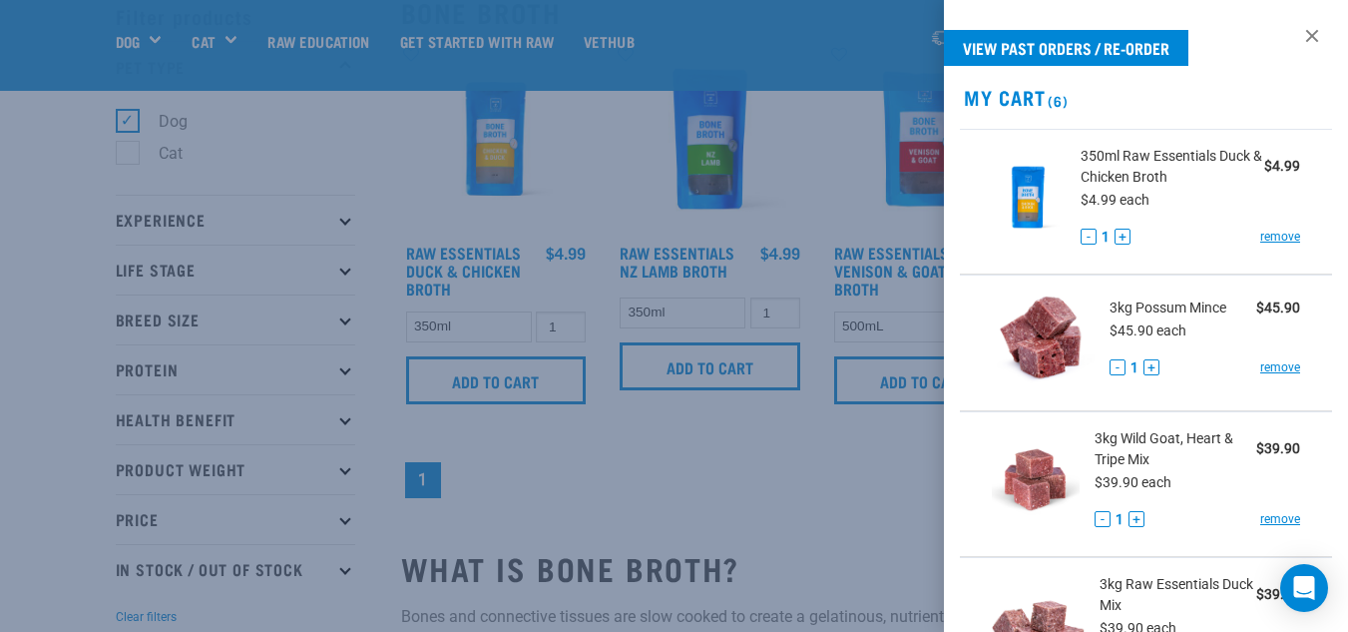
click at [667, 443] on div at bounding box center [674, 316] width 1348 height 632
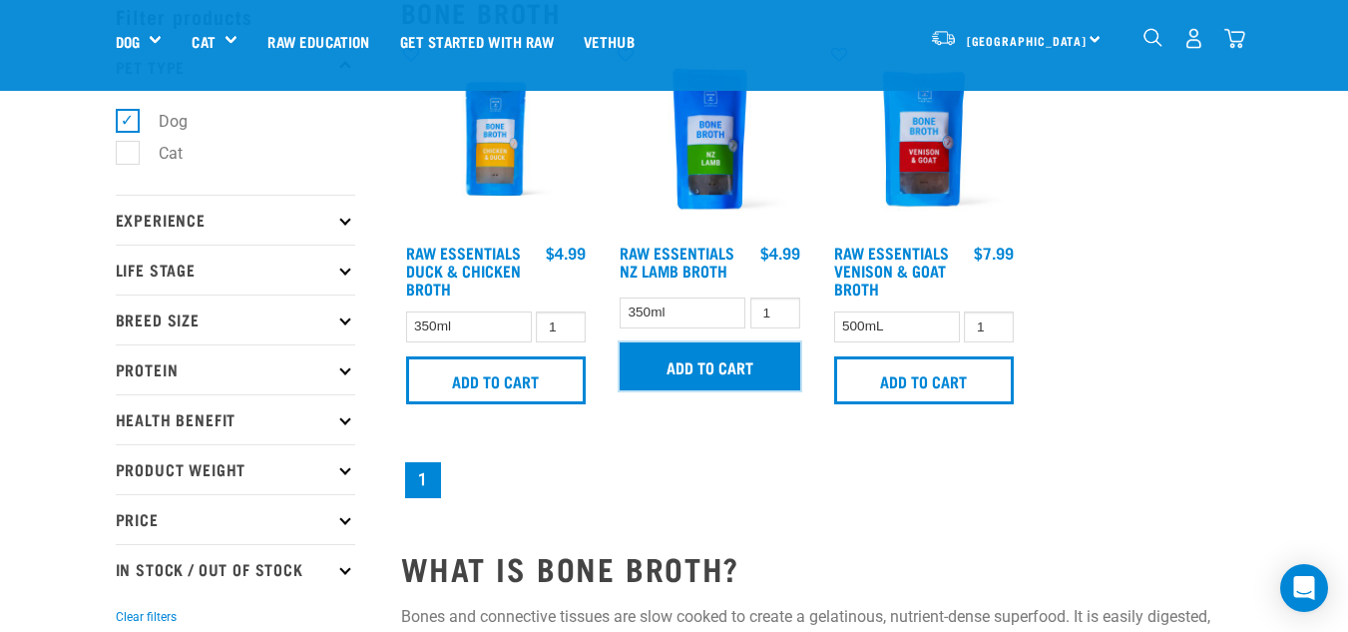
click at [705, 377] on input "Add to cart" at bounding box center [710, 366] width 181 height 48
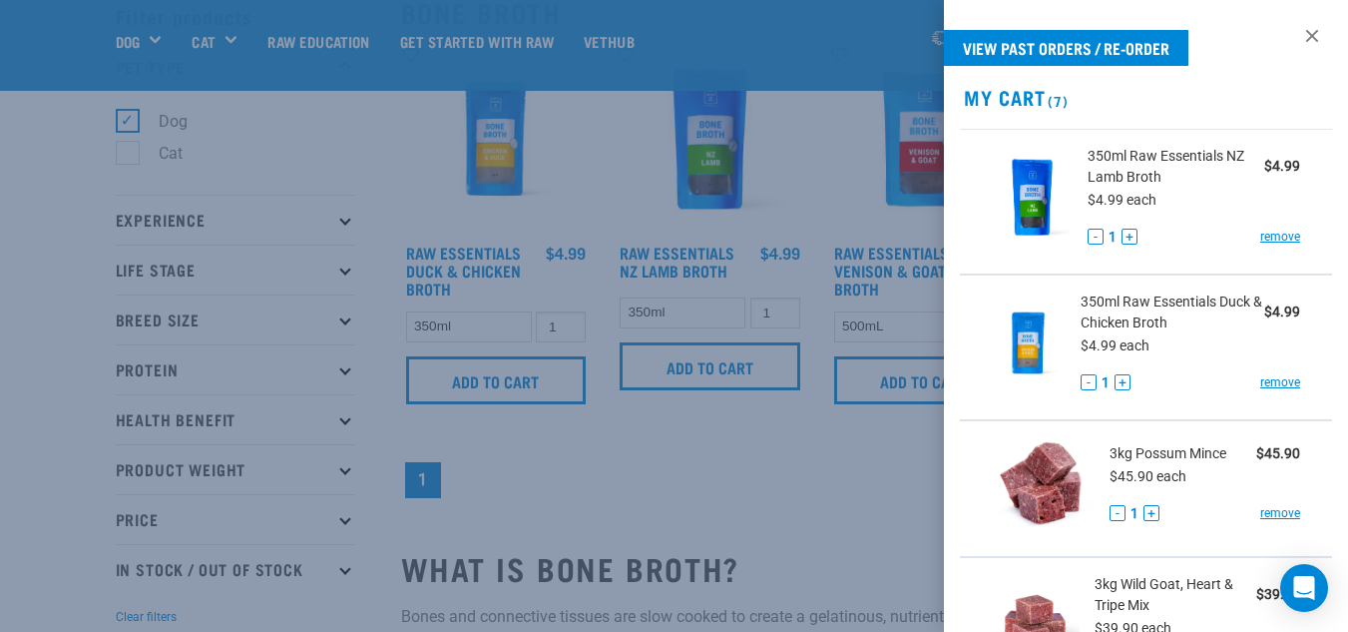
click at [708, 445] on div at bounding box center [674, 316] width 1348 height 632
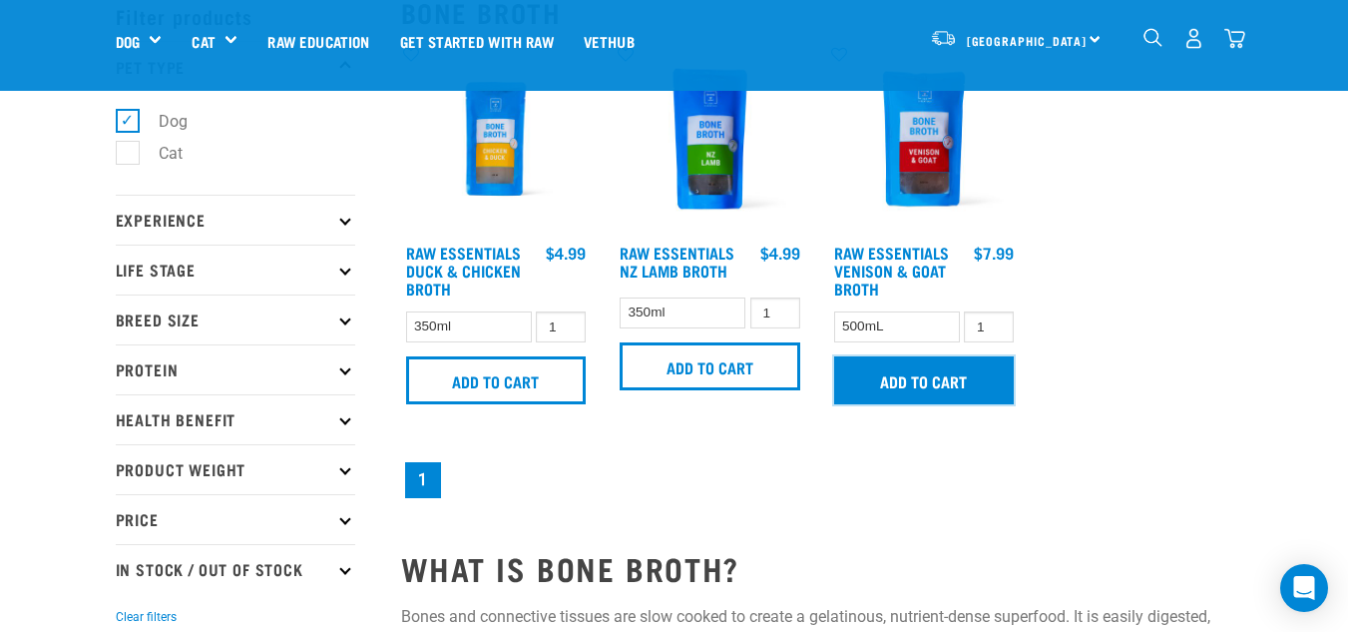
click at [907, 383] on input "Add to cart" at bounding box center [924, 380] width 181 height 48
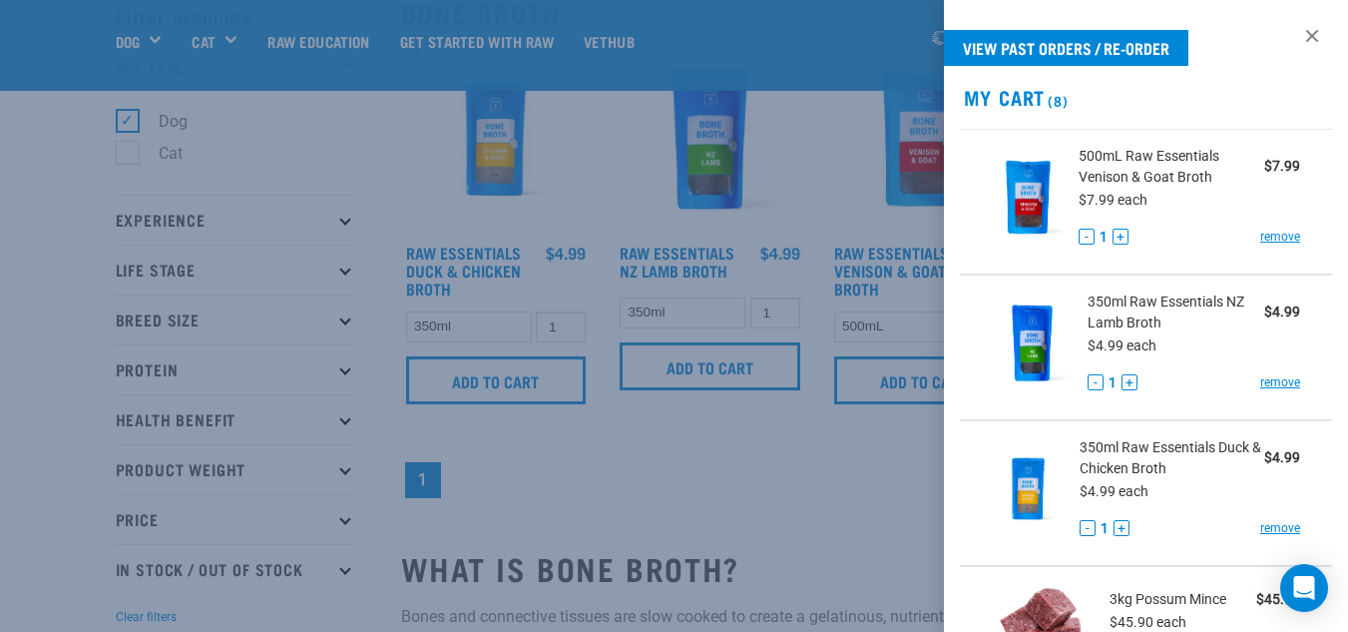
click at [716, 443] on div at bounding box center [674, 316] width 1348 height 632
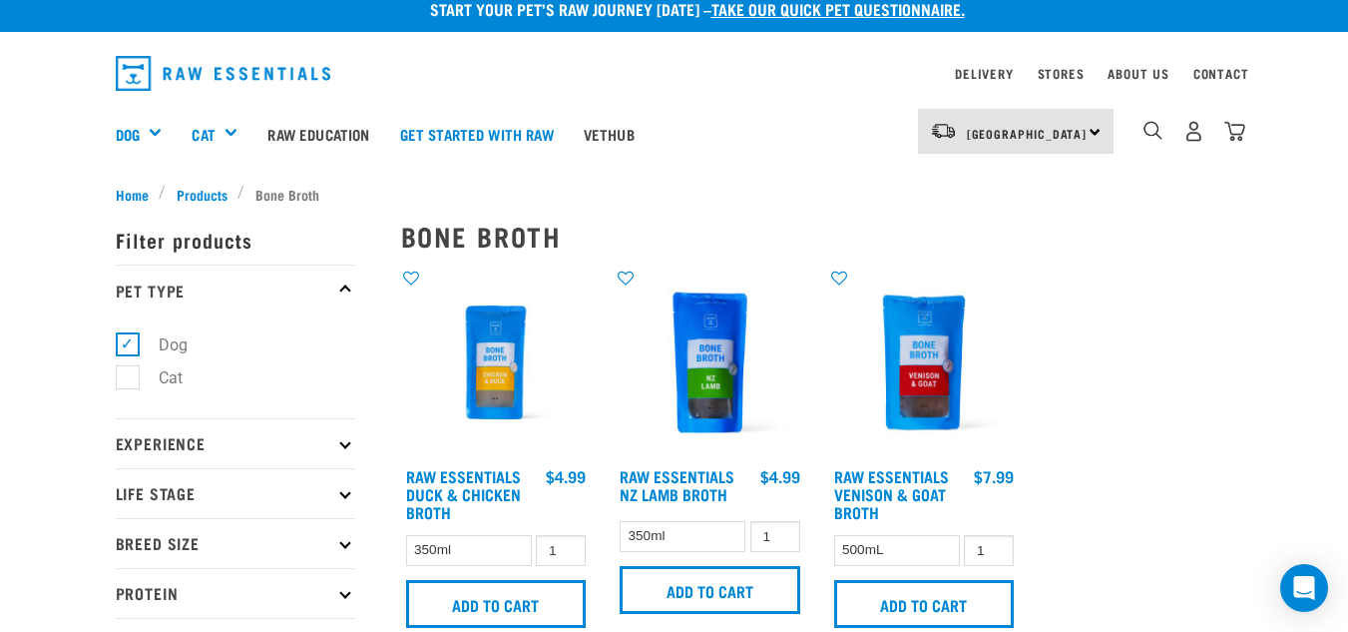
scroll to position [0, 0]
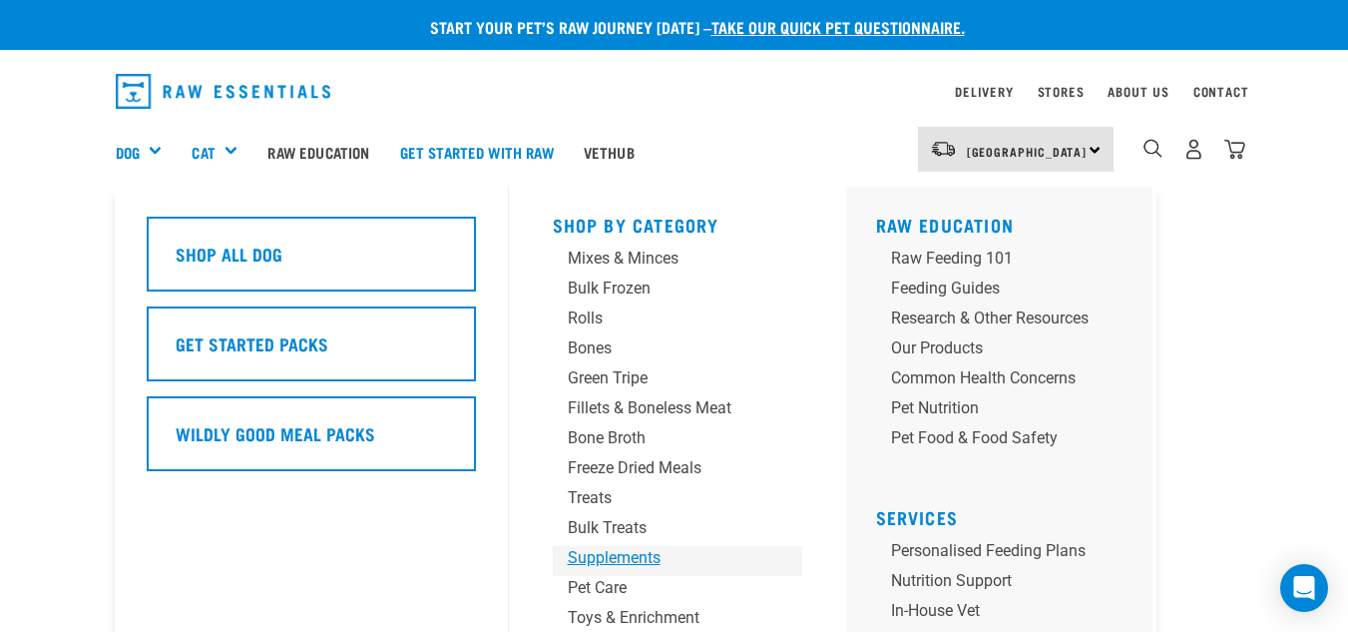
click at [638, 554] on div "Supplements" at bounding box center [661, 558] width 187 height 24
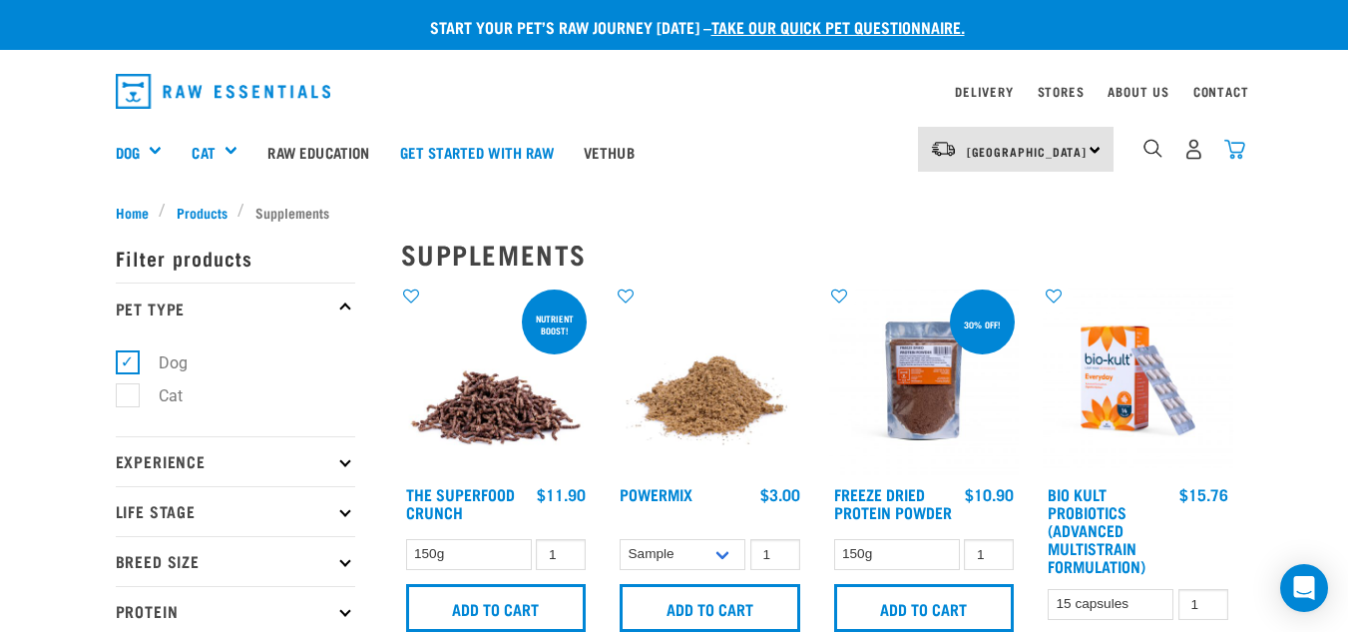
click at [1241, 147] on img "dropdown navigation" at bounding box center [1235, 149] width 21 height 21
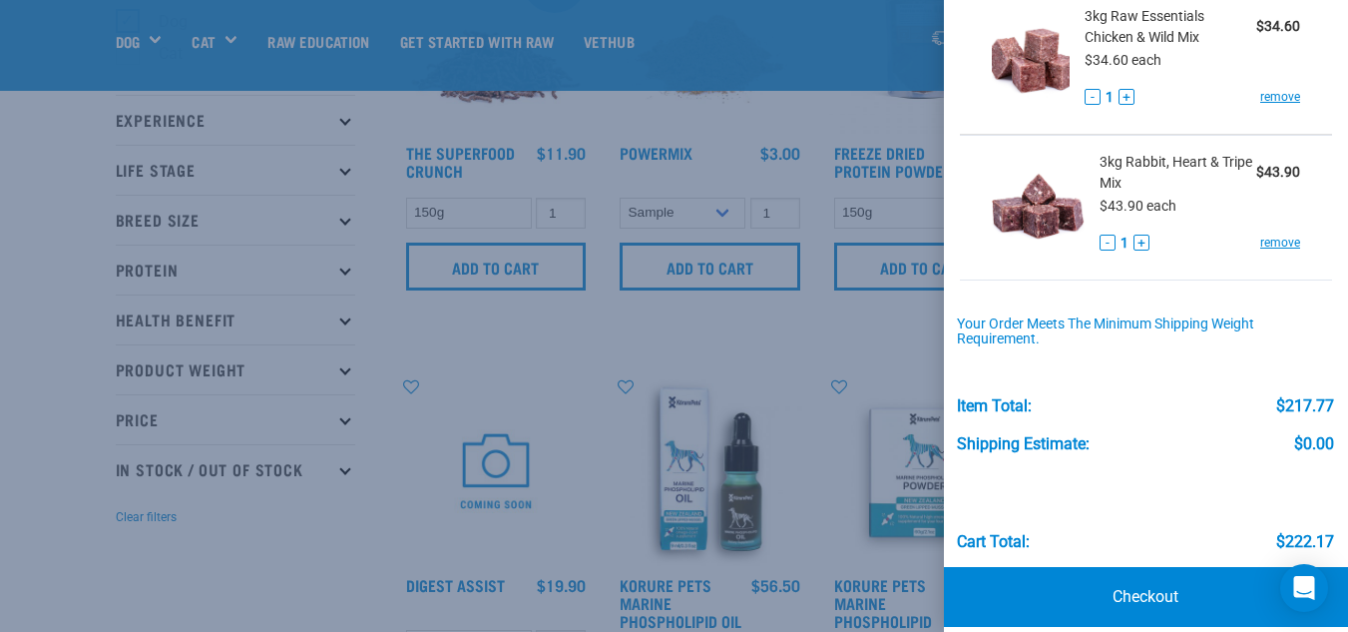
scroll to position [1024, 0]
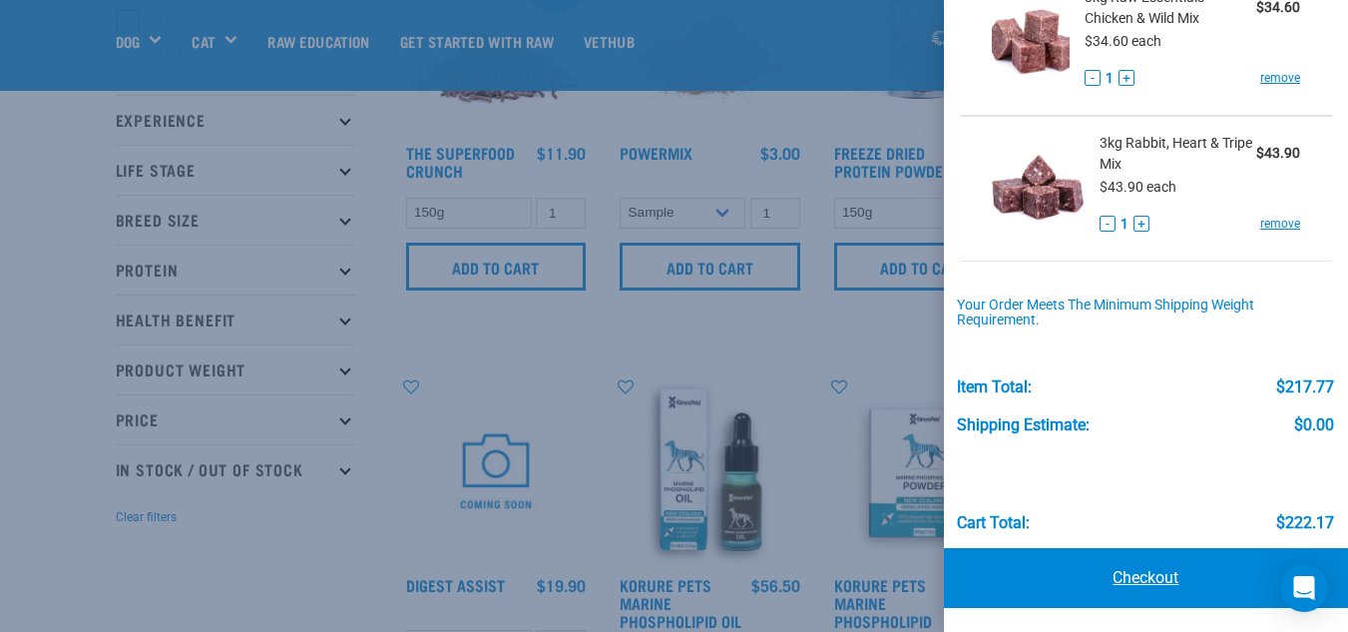
click at [1151, 580] on link "Checkout" at bounding box center [1146, 578] width 404 height 60
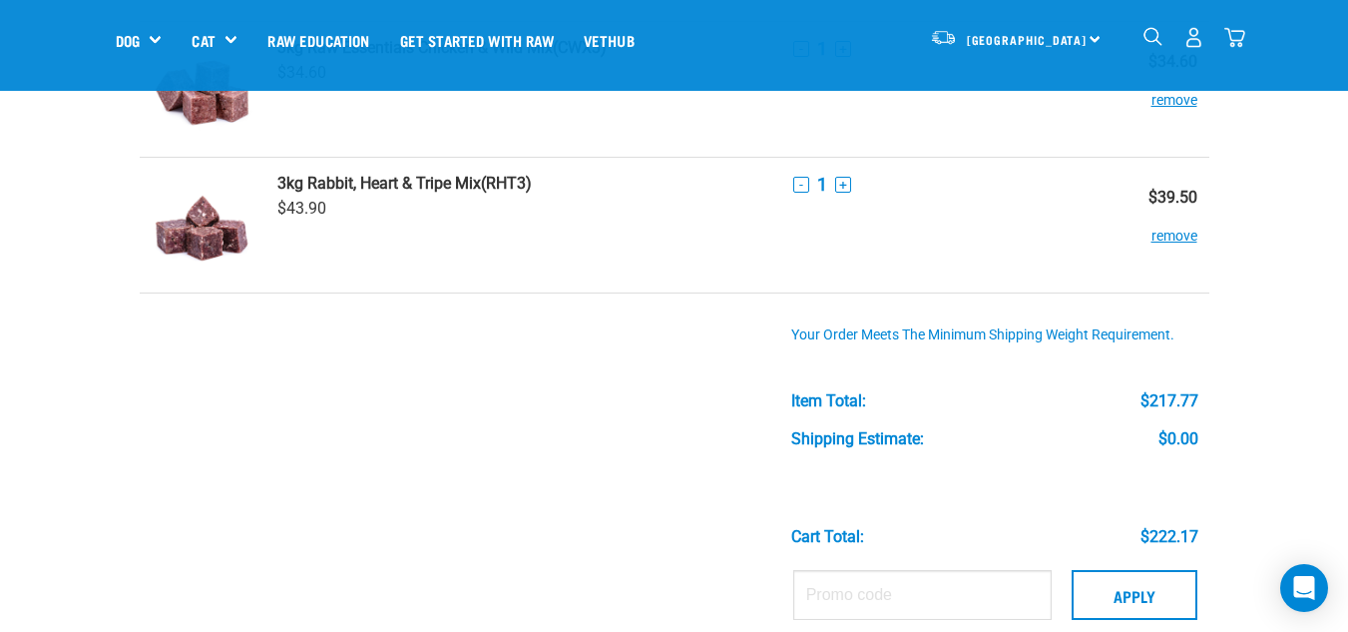
scroll to position [998, 0]
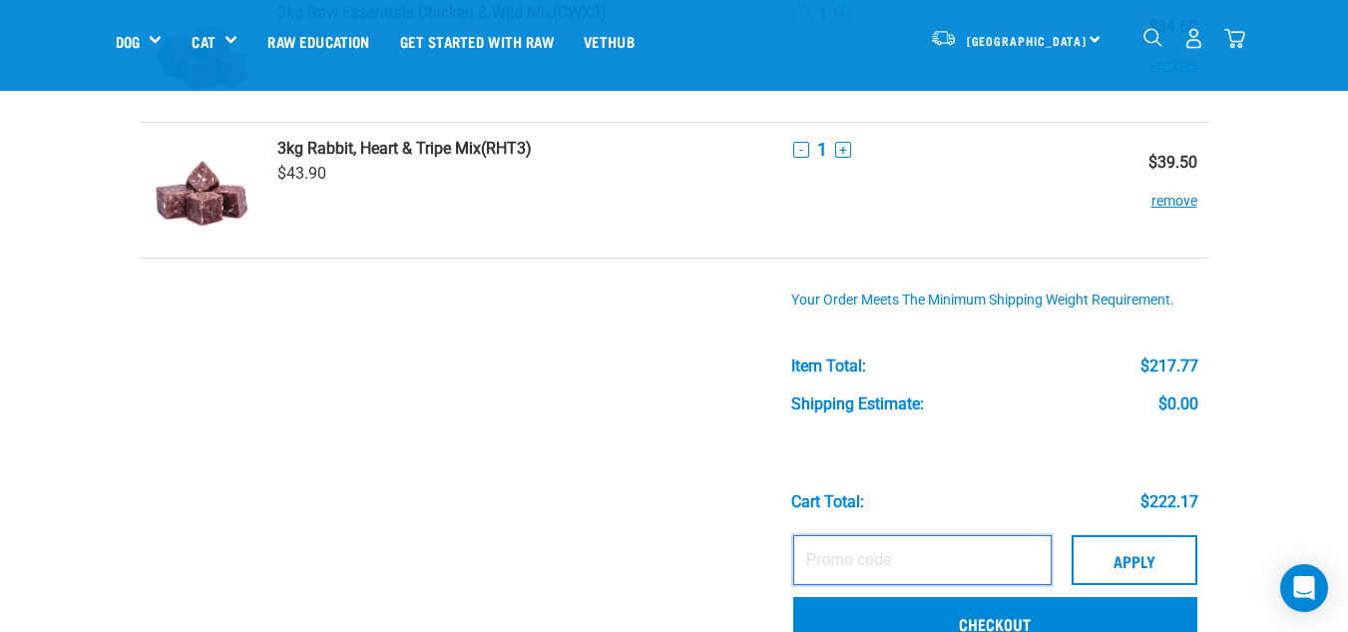
click at [827, 554] on input "text" at bounding box center [922, 560] width 258 height 50
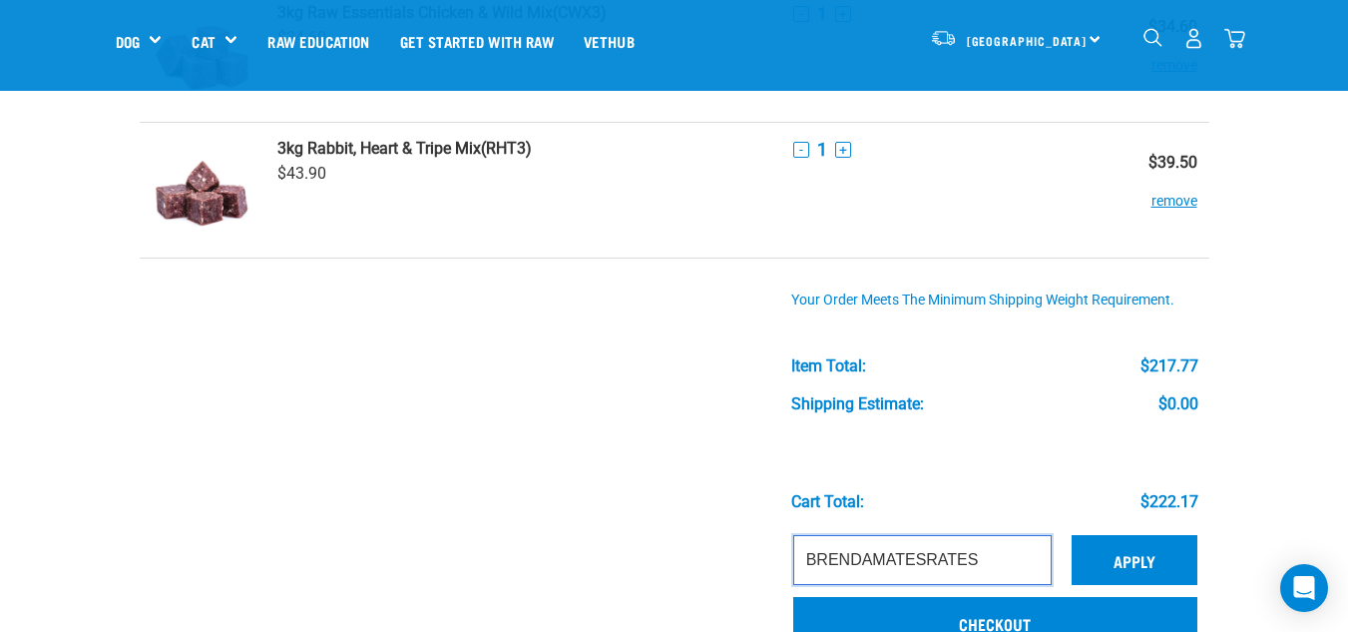
type input "BRENDAMATESRATES"
click at [1123, 555] on button "Apply" at bounding box center [1135, 560] width 126 height 50
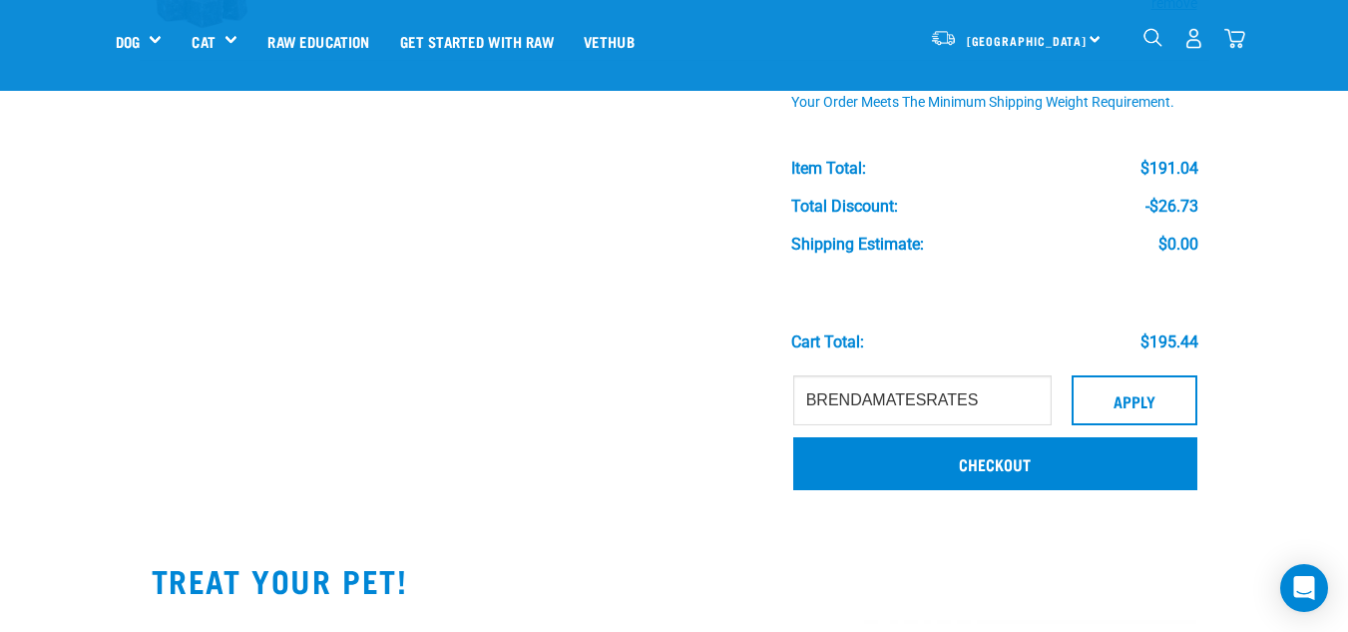
scroll to position [1240, 0]
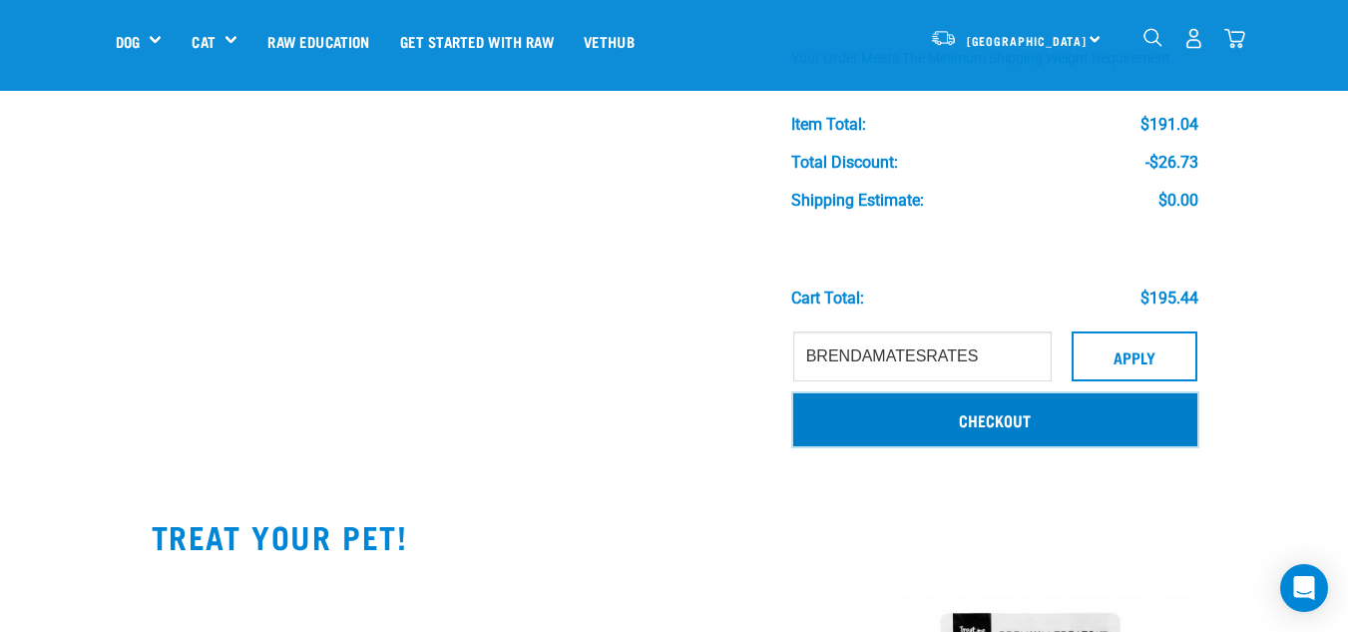
click at [1028, 421] on link "Checkout" at bounding box center [995, 419] width 404 height 52
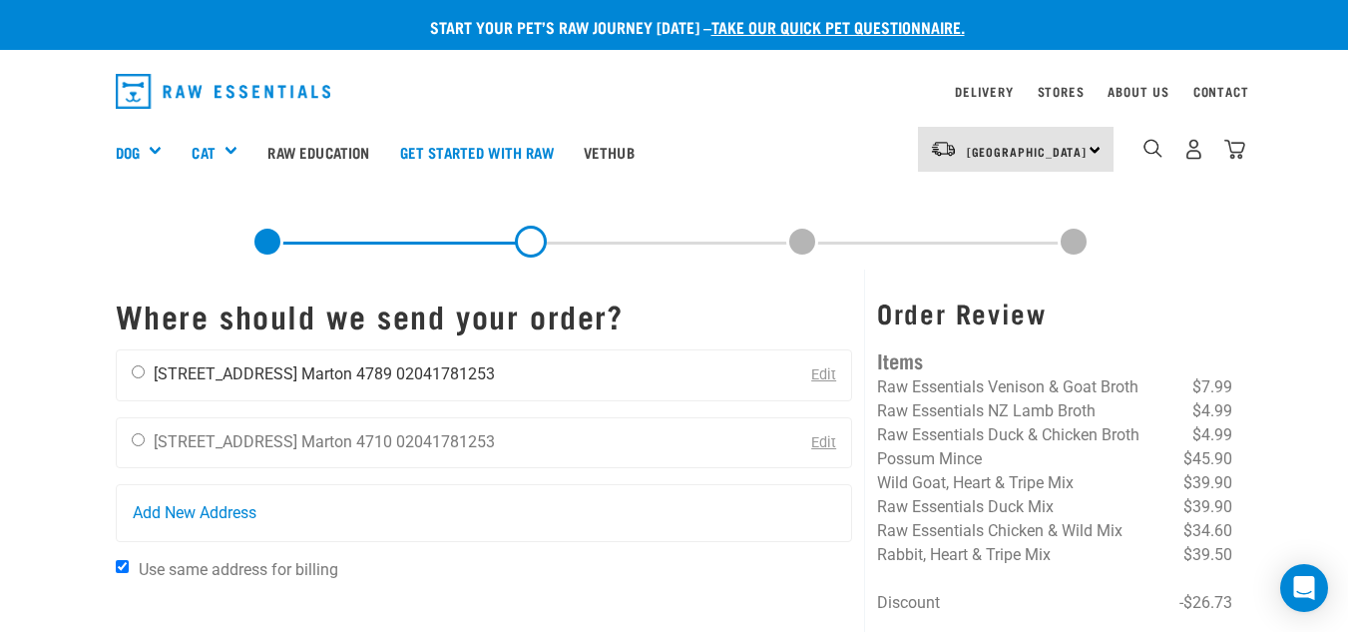
click at [146, 368] on div "[PERSON_NAME] [STREET_ADDRESS] [GEOGRAPHIC_DATA] 4789 02041781253" at bounding box center [313, 375] width 393 height 50
click at [137, 374] on input "radio" at bounding box center [138, 371] width 13 height 13
radio input "true"
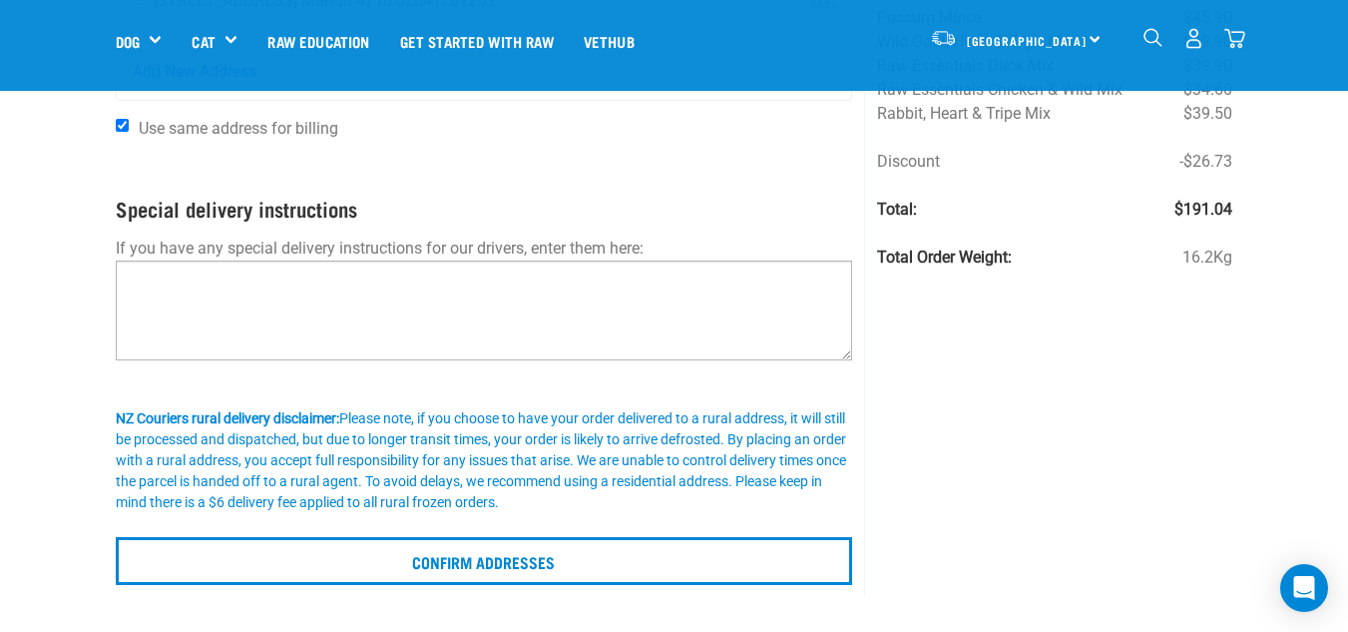
scroll to position [399, 0]
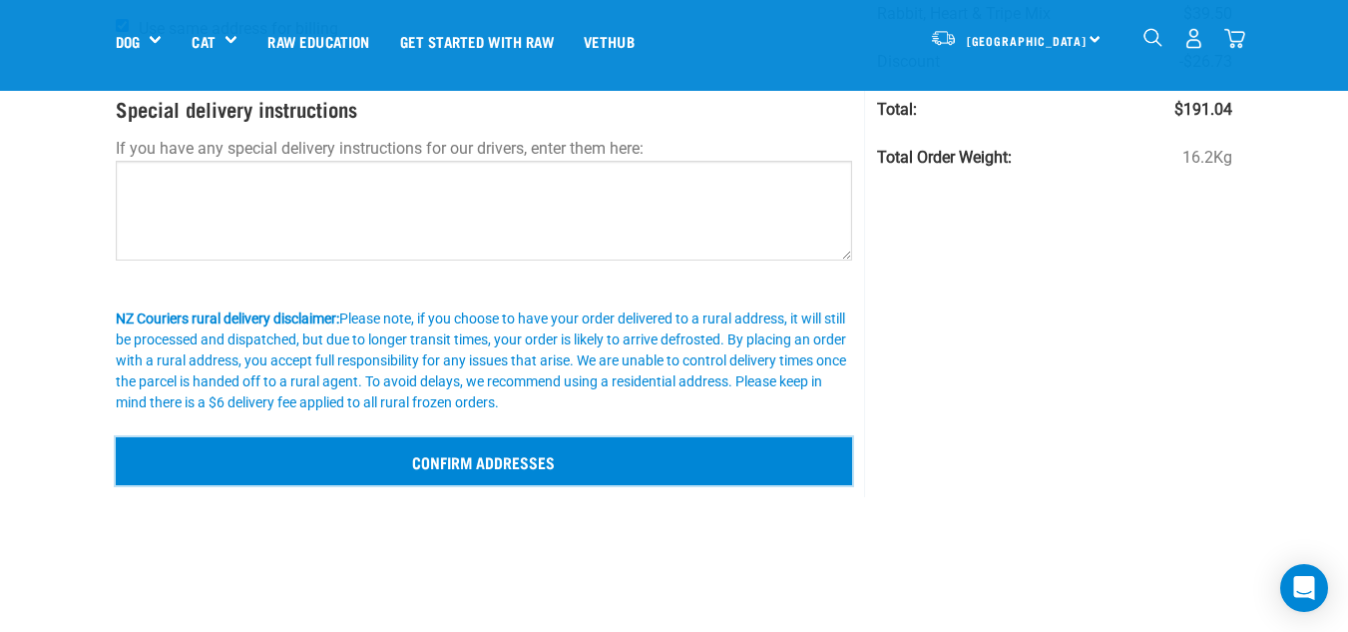
click at [477, 459] on input "Confirm addresses" at bounding box center [485, 461] width 738 height 48
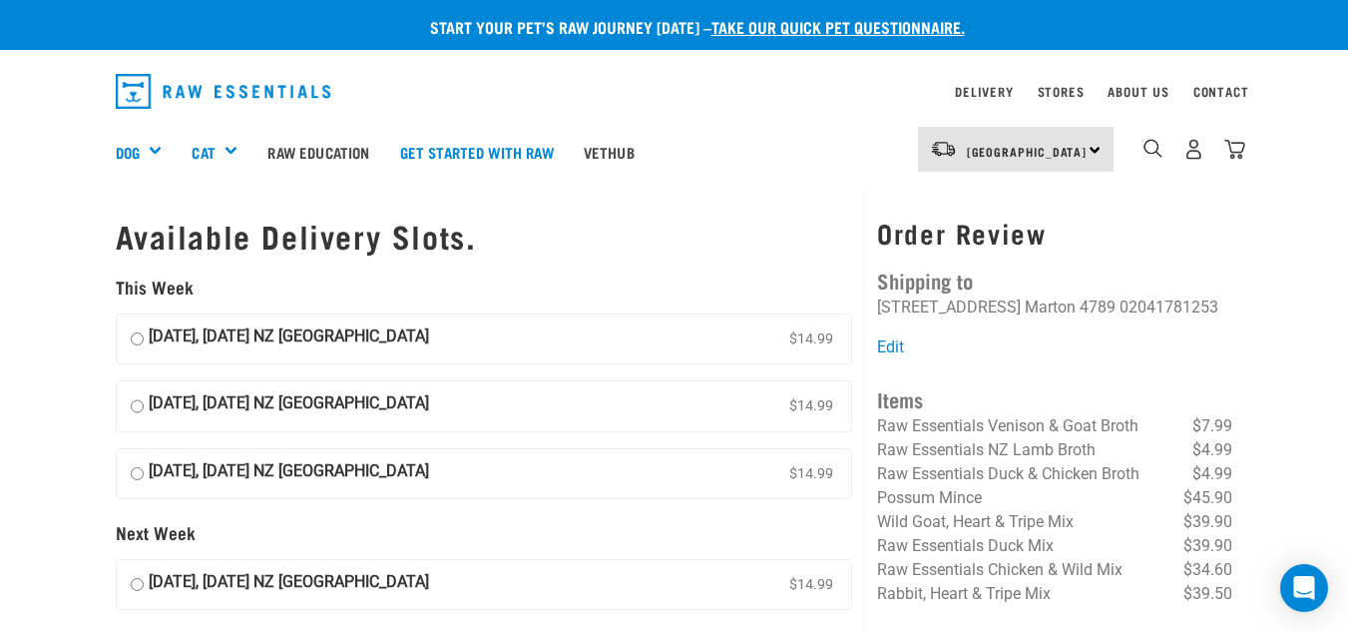
click at [139, 339] on input "[DATE], [DATE] NZ [GEOGRAPHIC_DATA] $14.99" at bounding box center [137, 339] width 13 height 30
radio input "true"
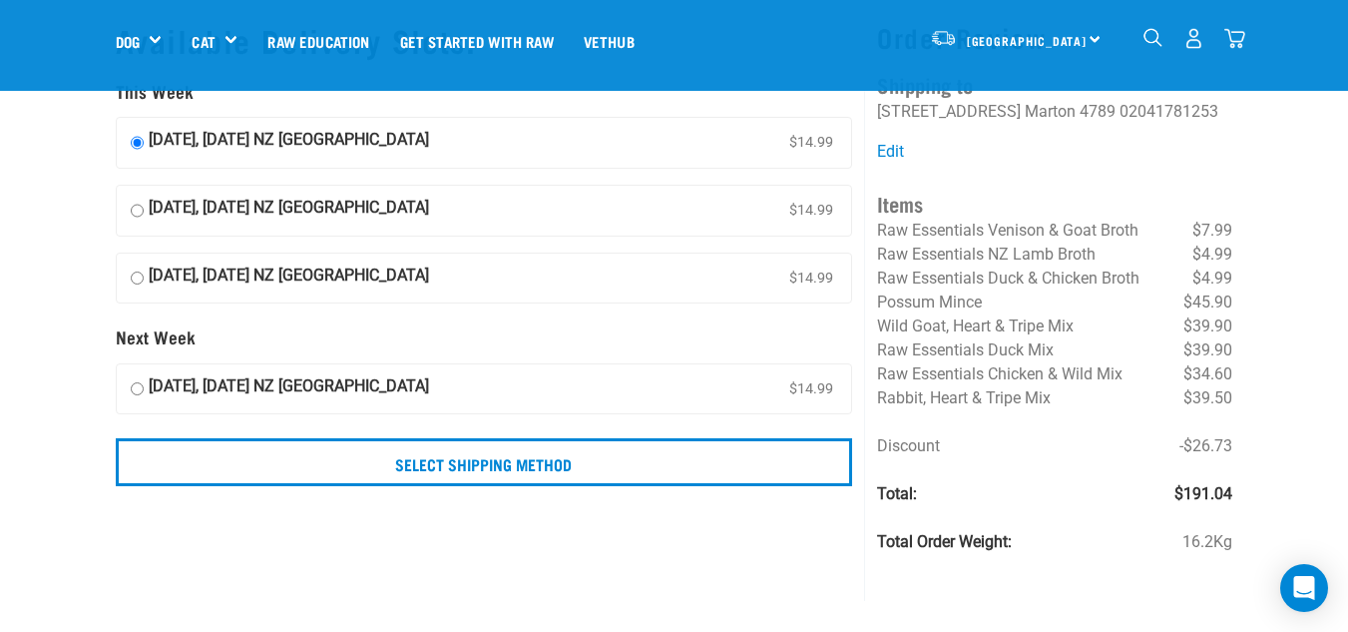
scroll to position [100, 0]
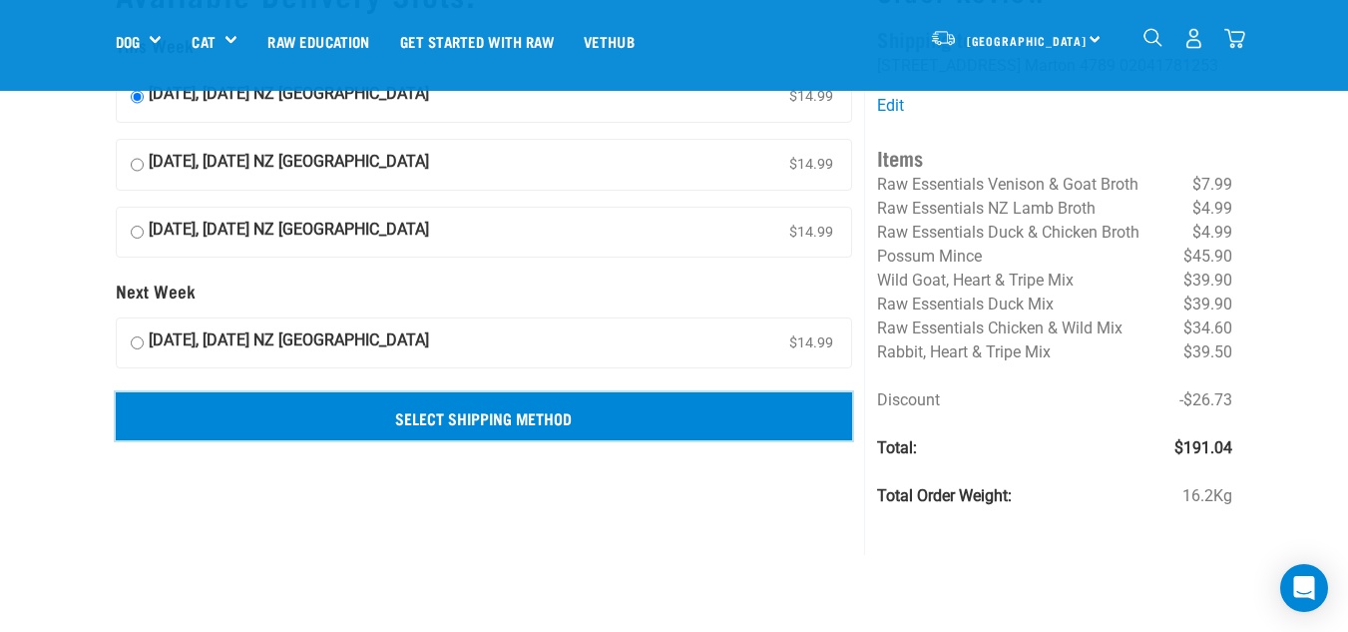
click at [511, 420] on input "Select Shipping Method" at bounding box center [485, 416] width 738 height 48
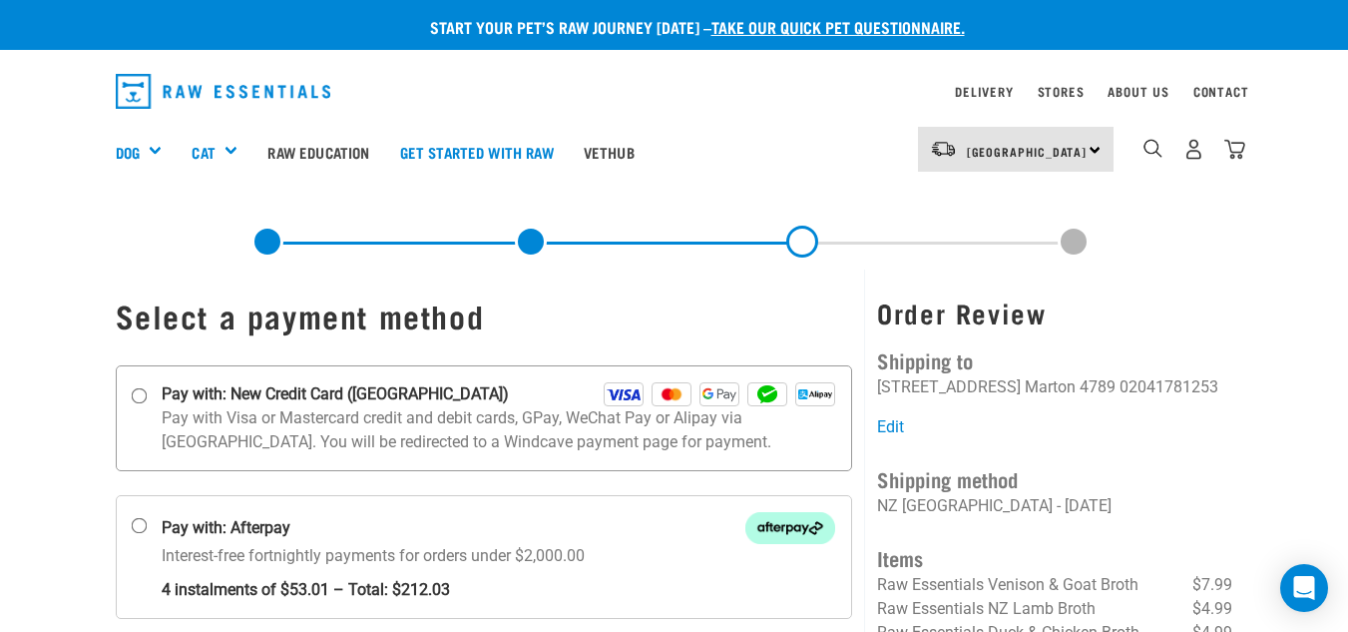
click at [141, 397] on input "Pay with: New Credit Card ([GEOGRAPHIC_DATA])" at bounding box center [139, 395] width 16 height 16
radio input "true"
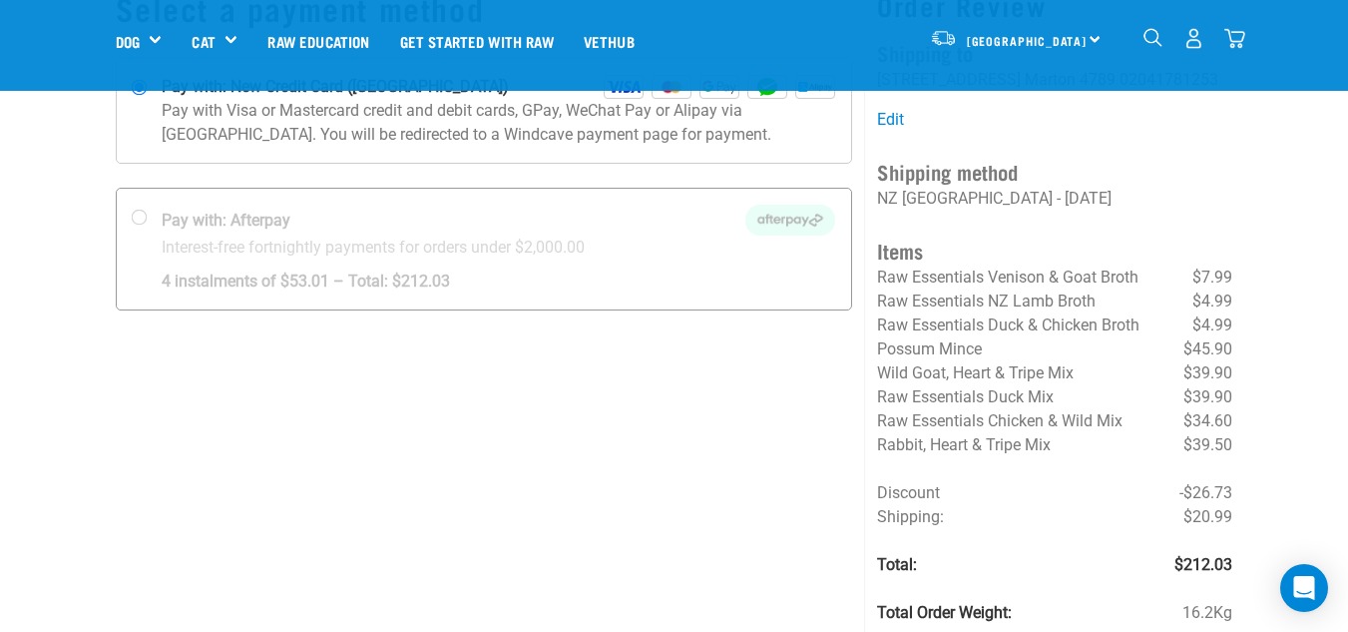
scroll to position [200, 0]
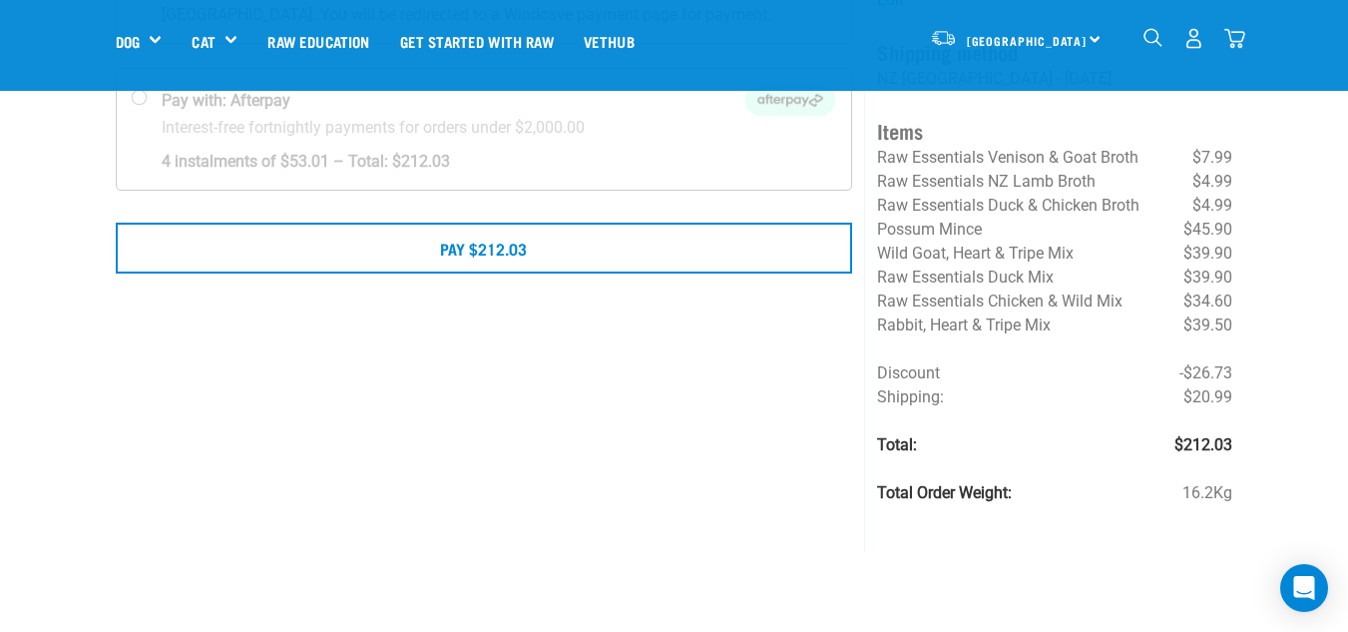
scroll to position [299, 0]
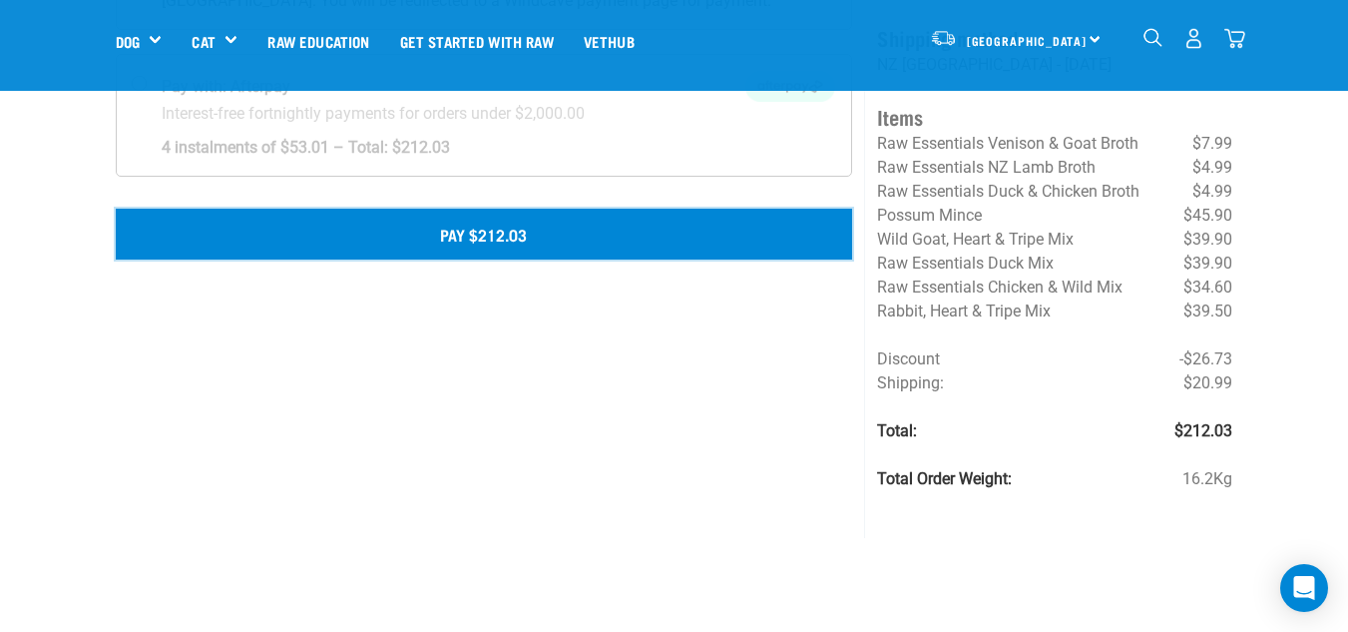
click at [479, 230] on button "Pay $212.03" at bounding box center [485, 234] width 738 height 50
